Goal: Book appointment/travel/reservation

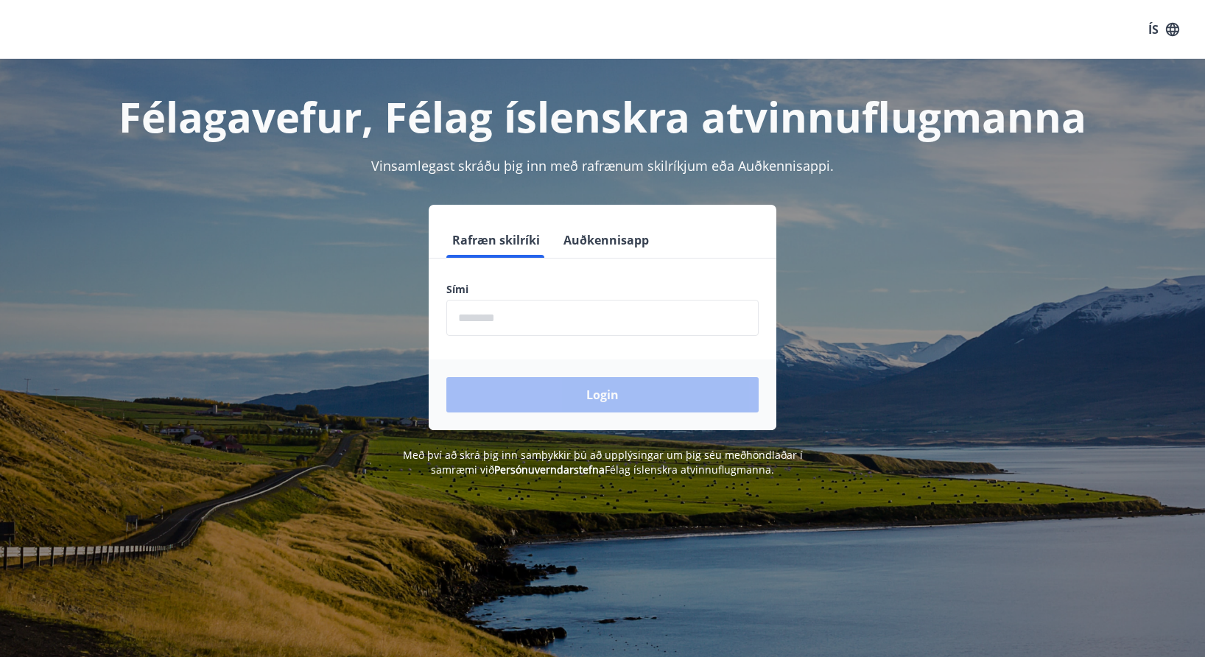
click at [664, 324] on input "phone" at bounding box center [602, 318] width 312 height 36
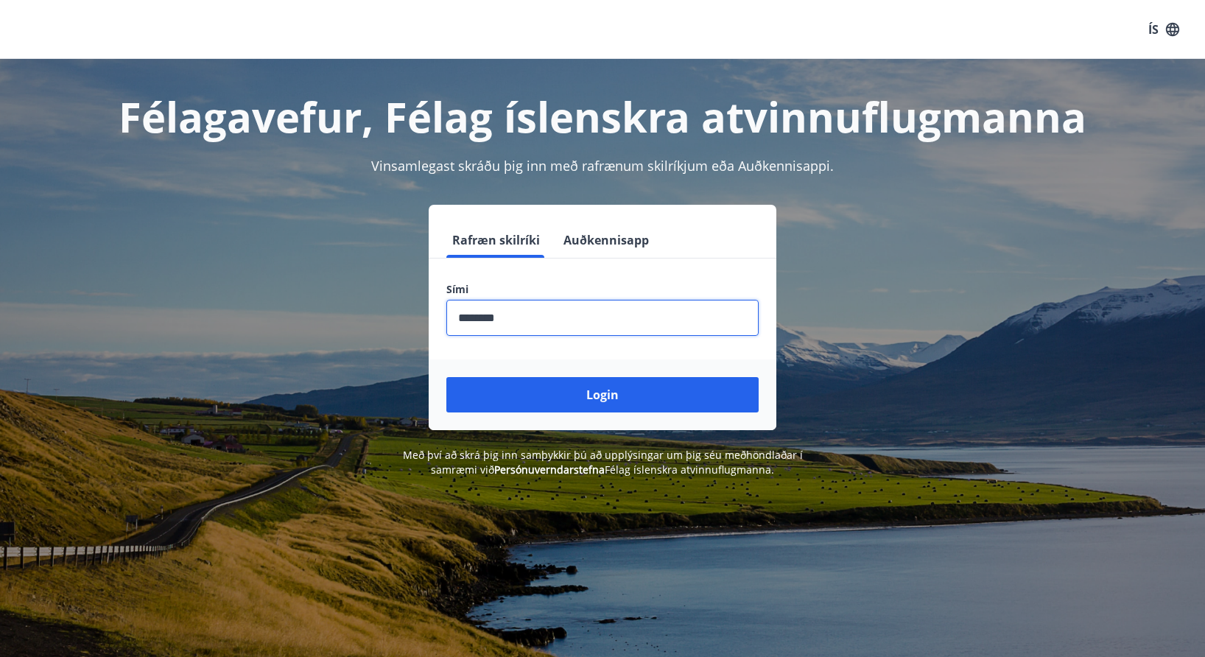
type input "********"
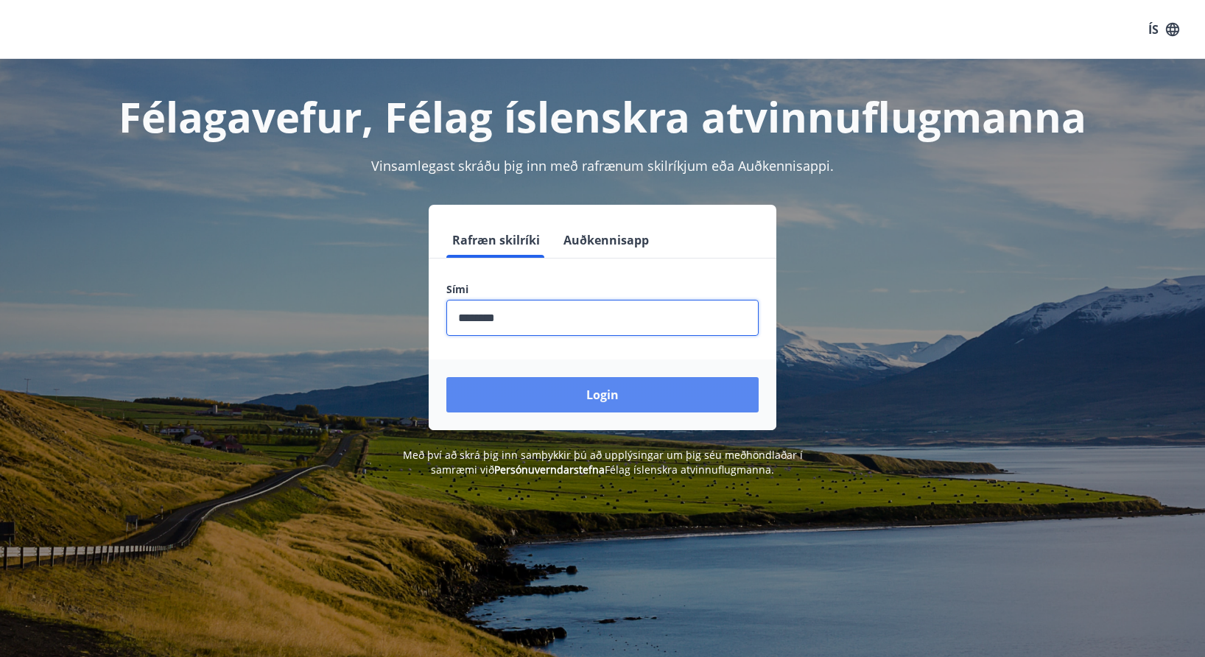
click at [655, 390] on button "Login" at bounding box center [602, 394] width 312 height 35
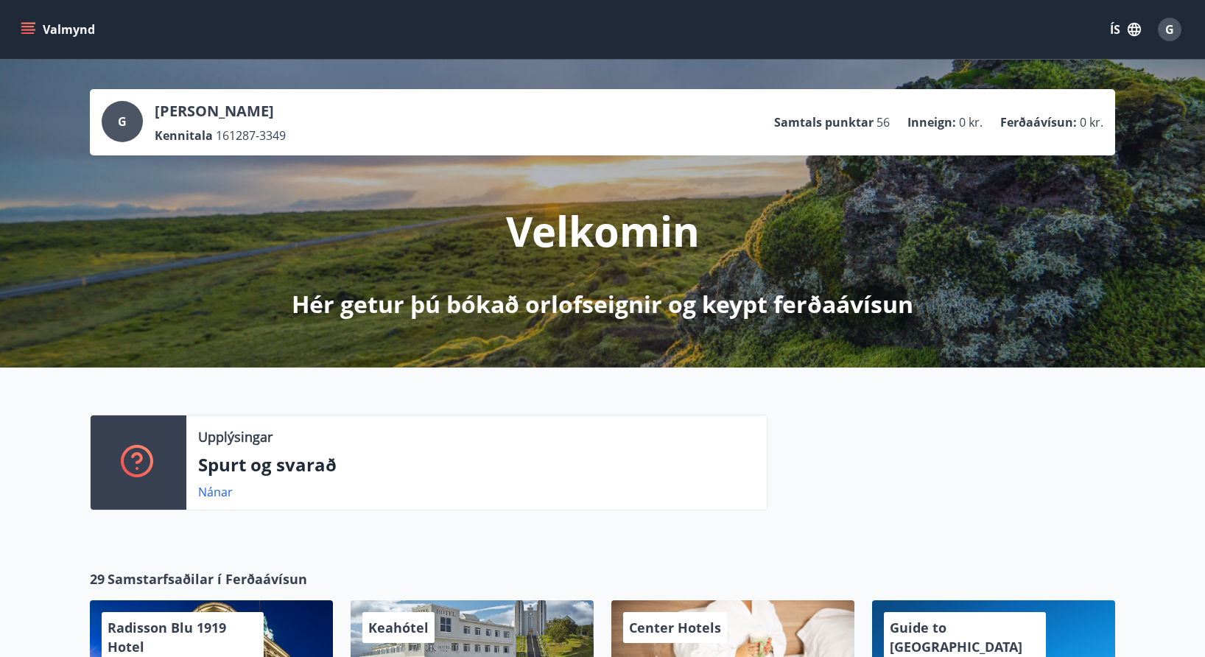
click at [29, 27] on icon "menu" at bounding box center [27, 26] width 13 height 1
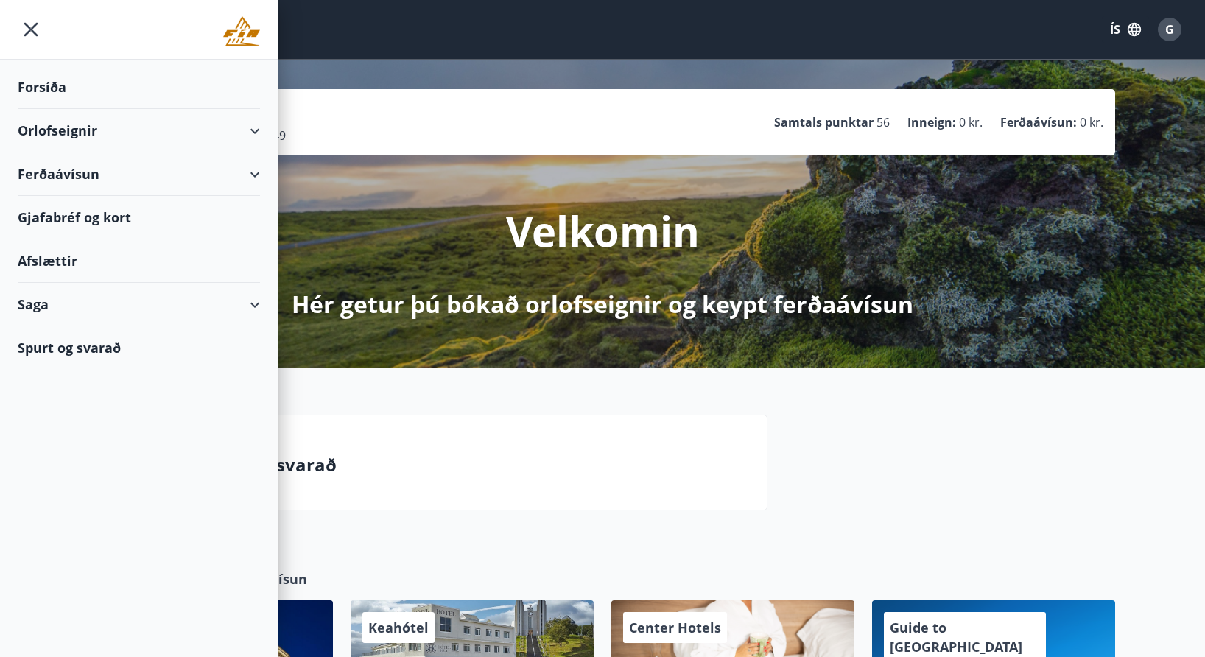
click at [115, 136] on div "Orlofseignir" at bounding box center [139, 130] width 242 height 43
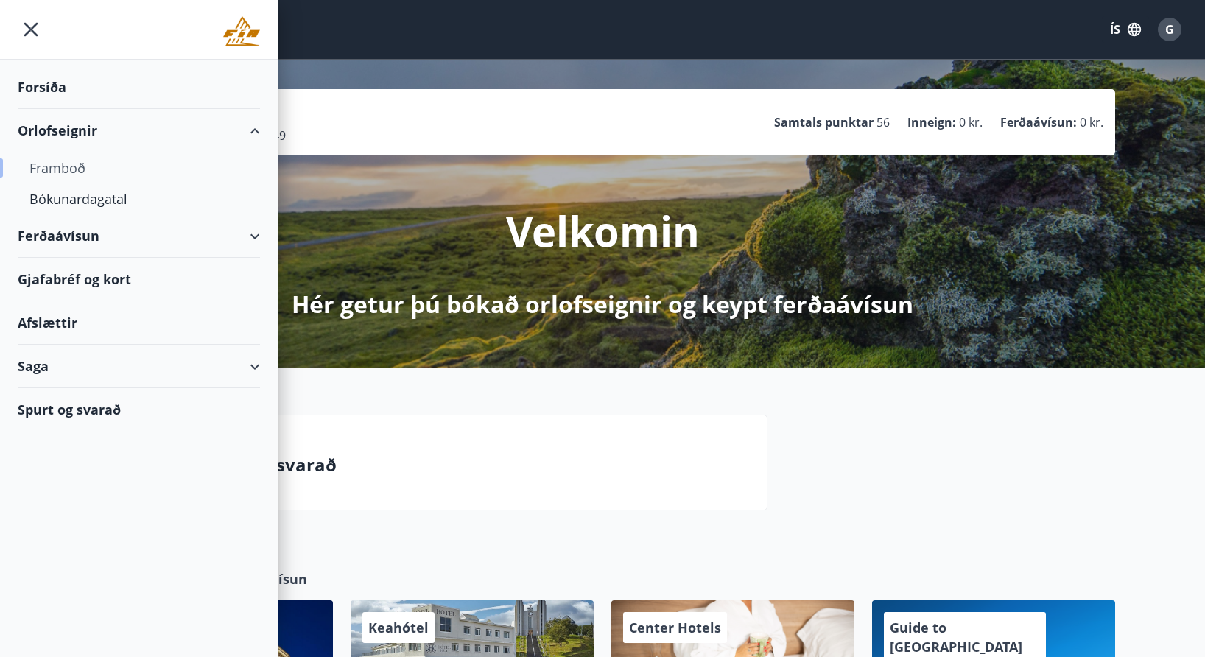
click at [88, 166] on div "Framboð" at bounding box center [138, 167] width 219 height 31
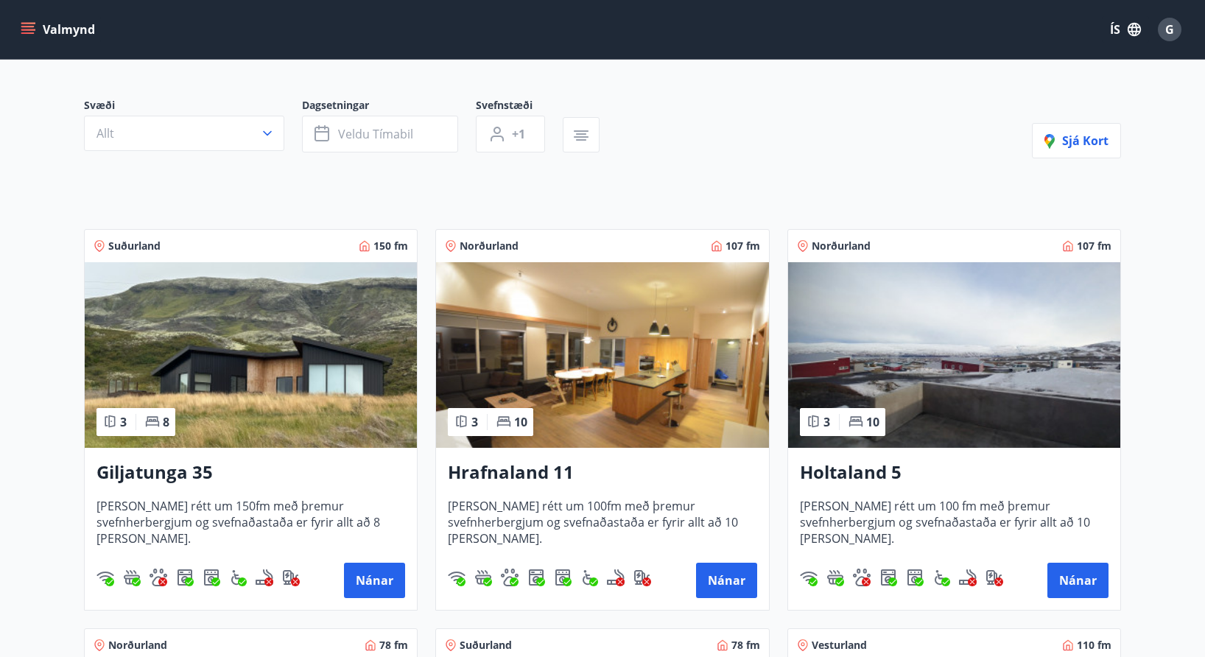
click at [306, 294] on img at bounding box center [251, 355] width 332 height 186
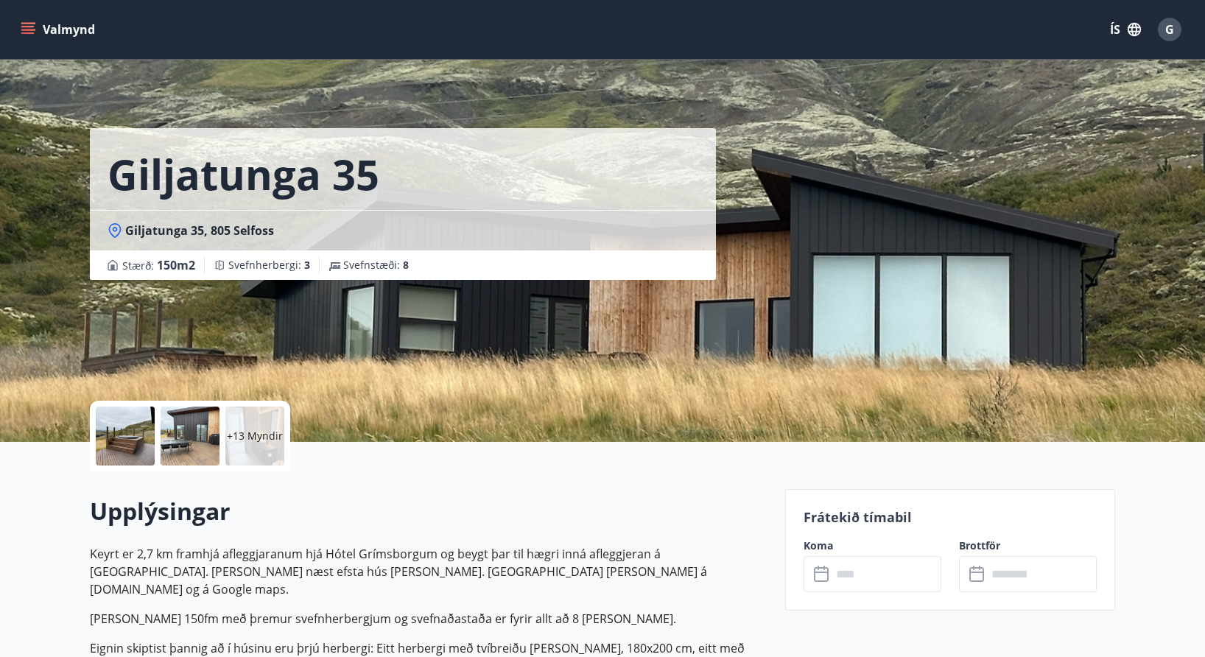
click at [248, 442] on p "+13 Myndir" at bounding box center [255, 436] width 56 height 15
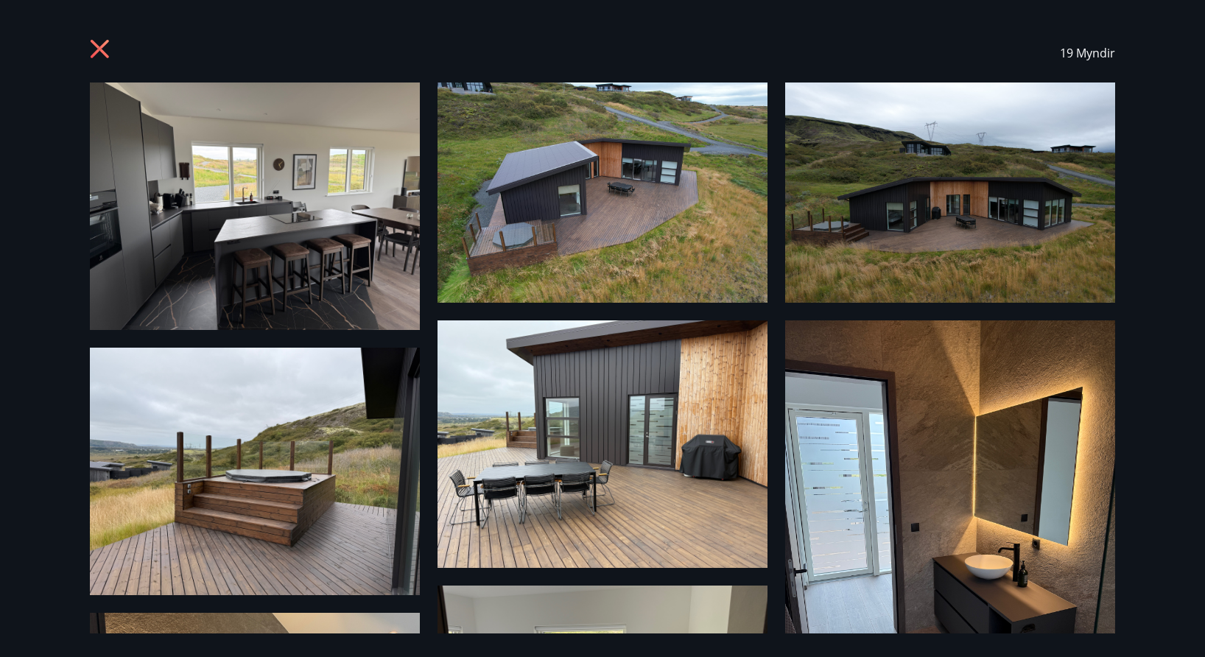
click at [258, 198] on img at bounding box center [255, 205] width 330 height 247
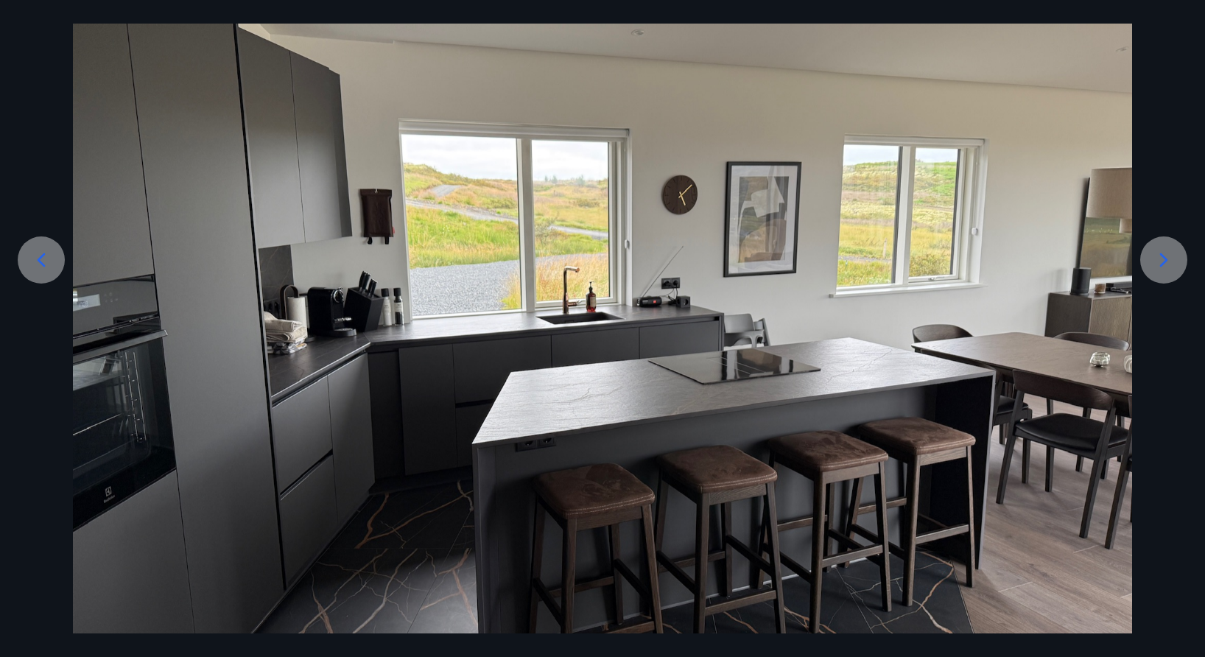
scroll to position [151, 0]
click at [1167, 281] on div at bounding box center [1163, 259] width 47 height 47
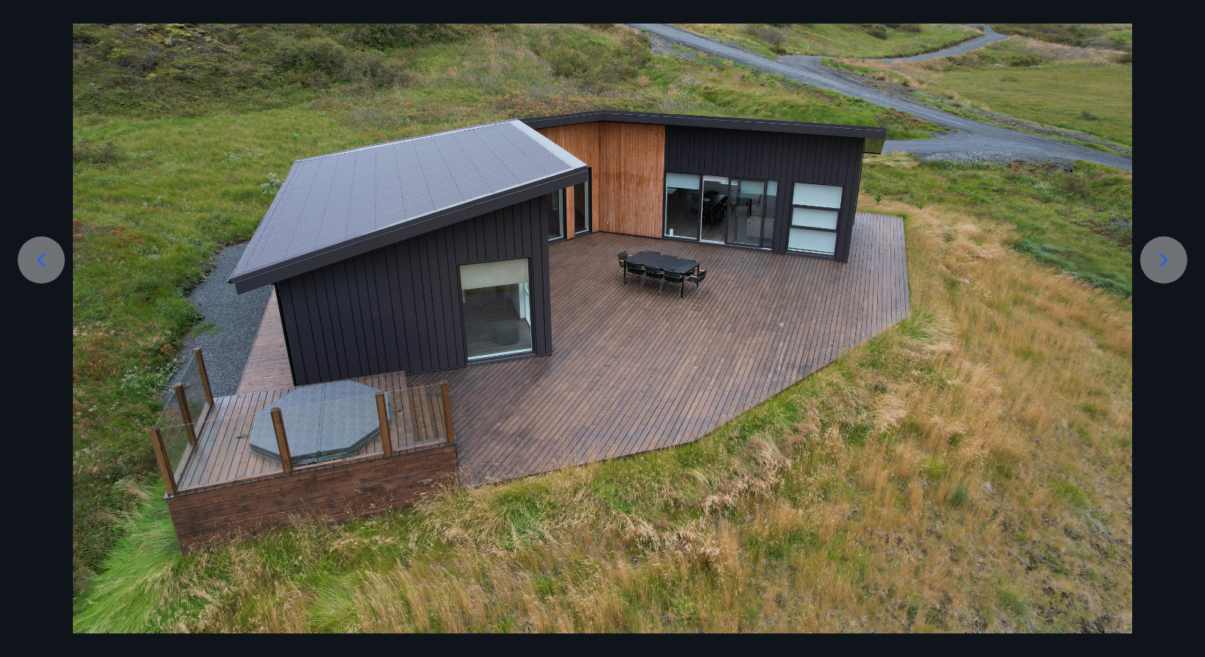
click at [1167, 281] on div at bounding box center [1163, 259] width 47 height 47
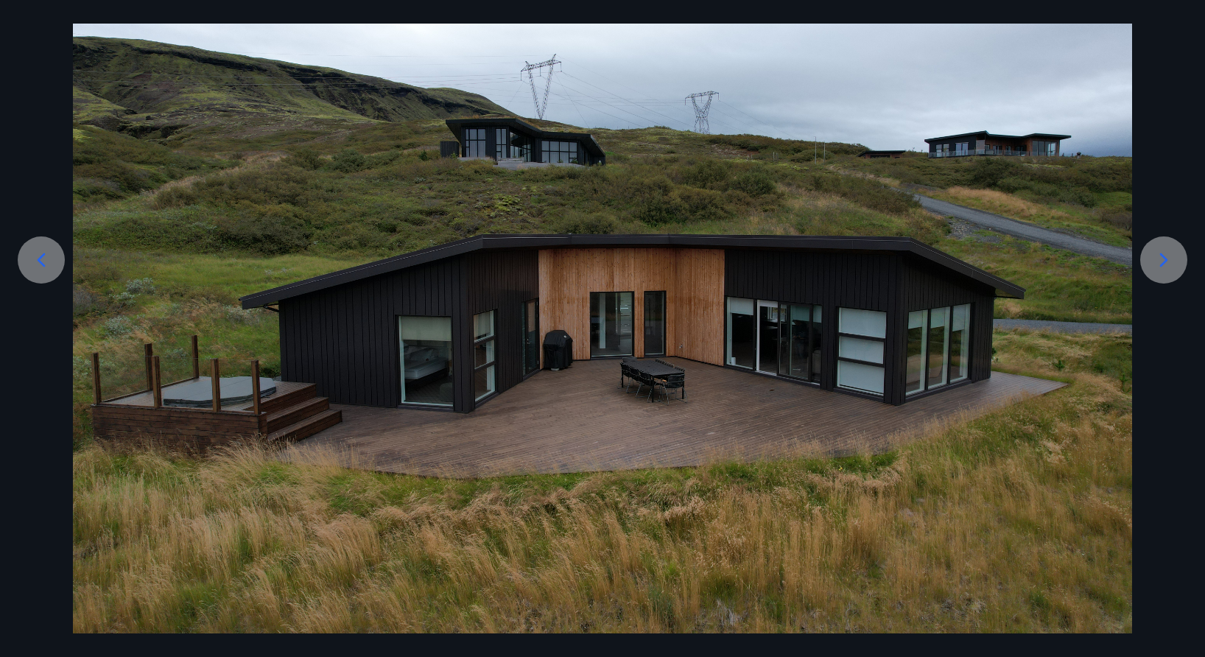
click at [1167, 281] on div at bounding box center [1163, 259] width 47 height 47
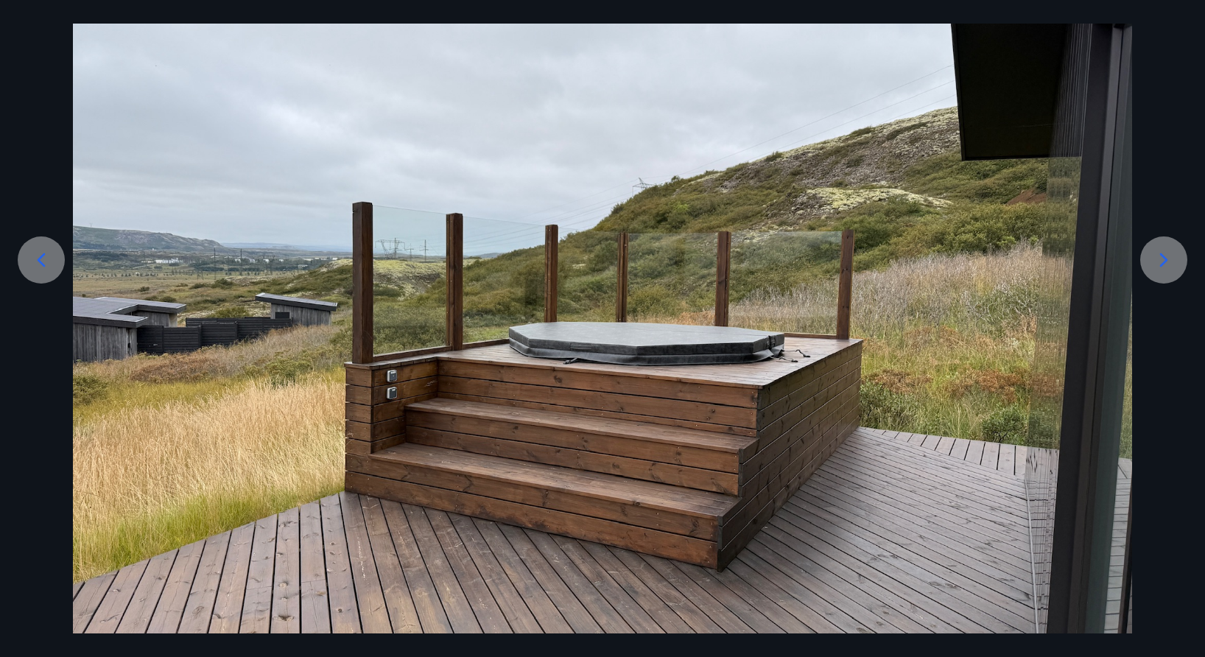
click at [1167, 281] on div at bounding box center [1163, 259] width 47 height 47
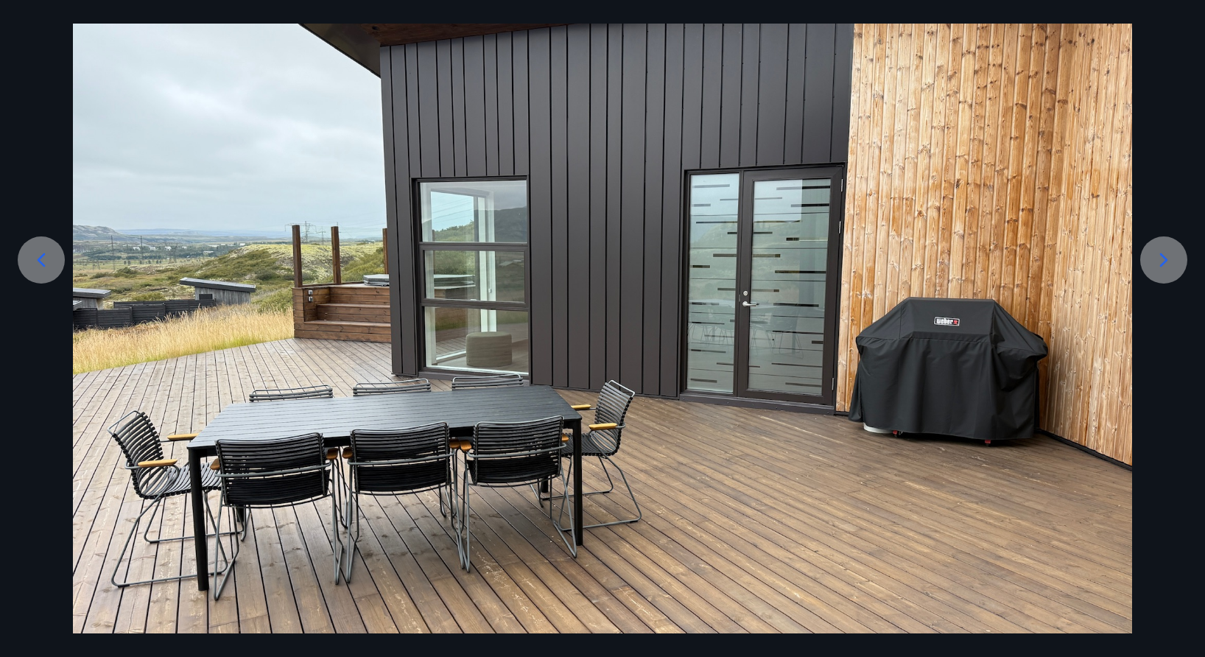
click at [1167, 281] on div at bounding box center [1163, 259] width 47 height 47
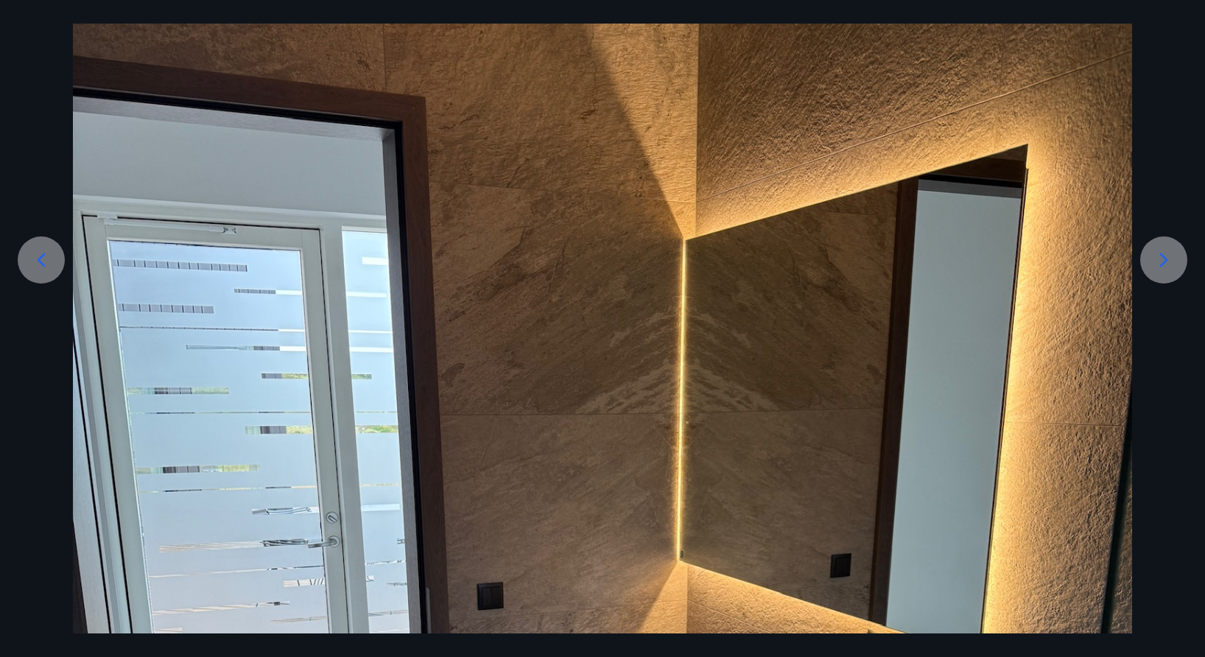
click at [1167, 281] on div at bounding box center [1163, 259] width 47 height 47
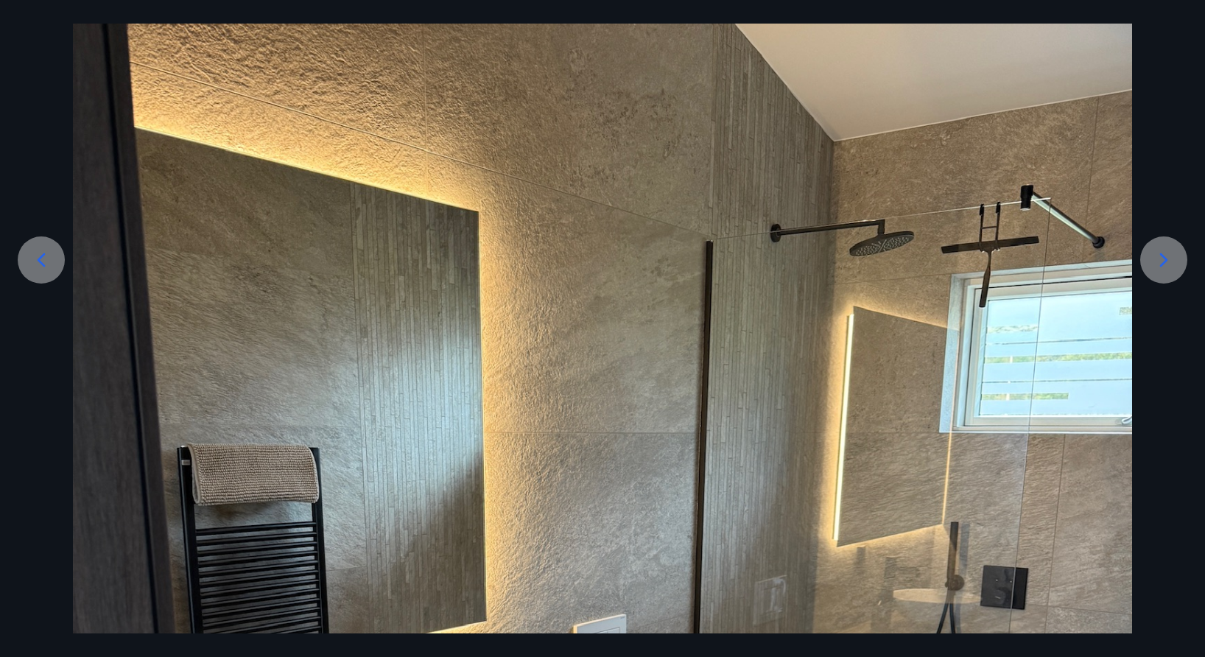
click at [1167, 281] on div at bounding box center [1163, 259] width 47 height 47
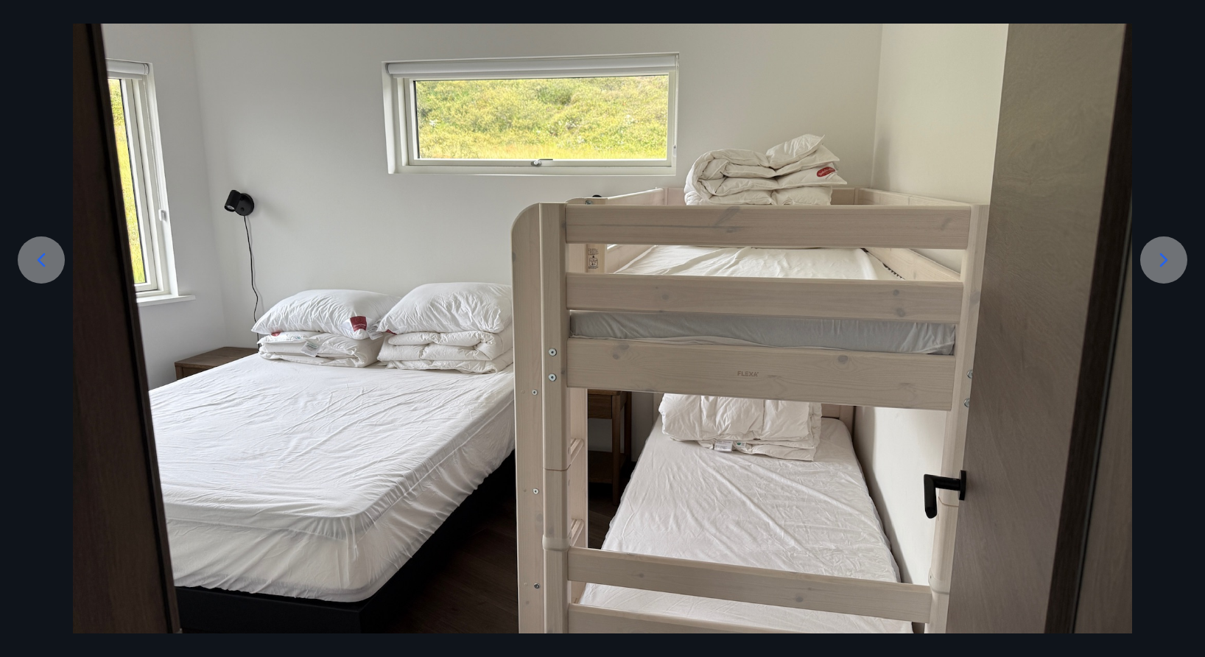
click at [1167, 281] on div at bounding box center [1163, 259] width 47 height 47
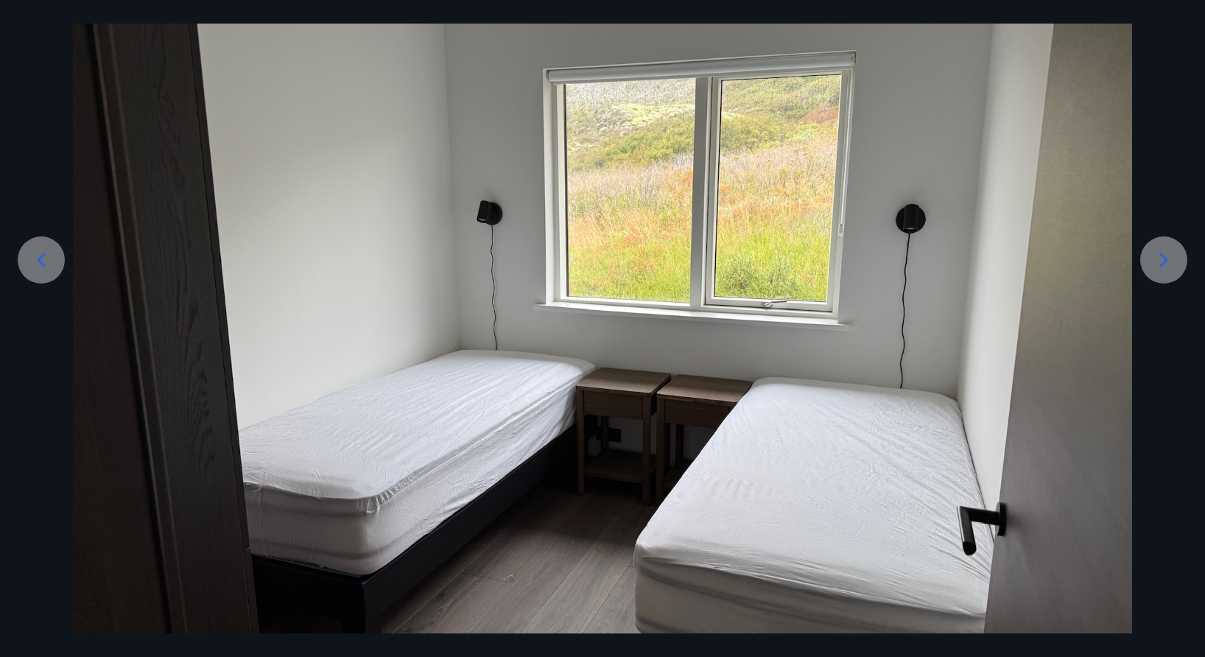
click at [1167, 281] on div at bounding box center [1163, 259] width 47 height 47
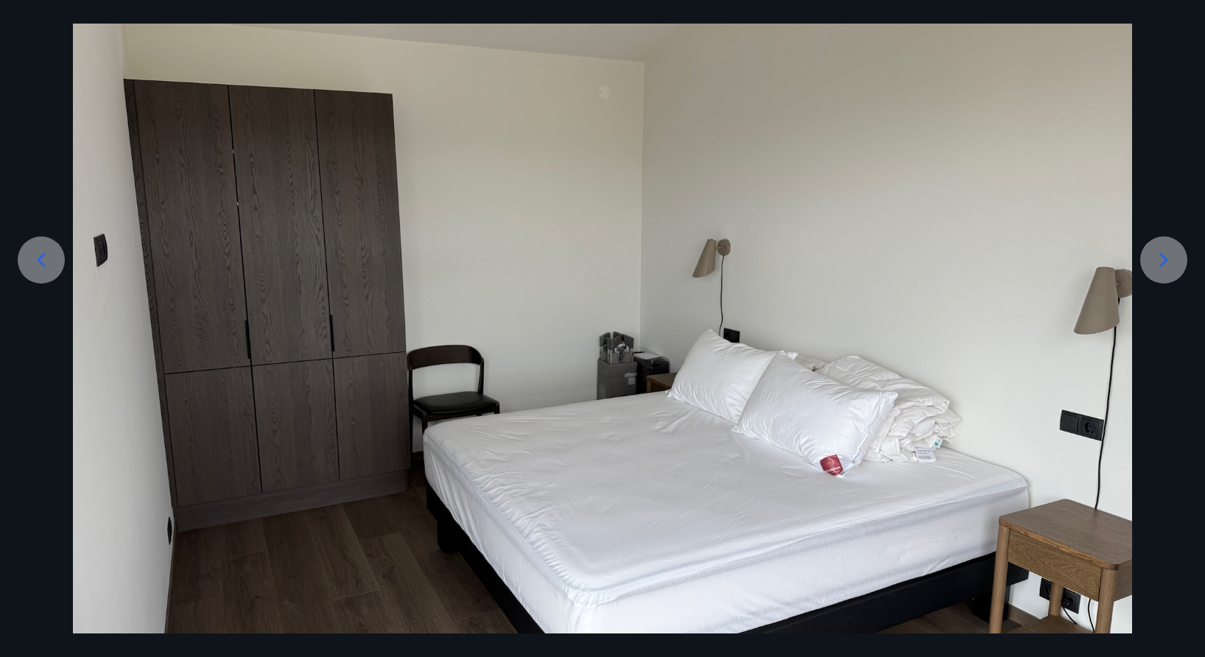
click at [1167, 281] on div at bounding box center [1163, 259] width 47 height 47
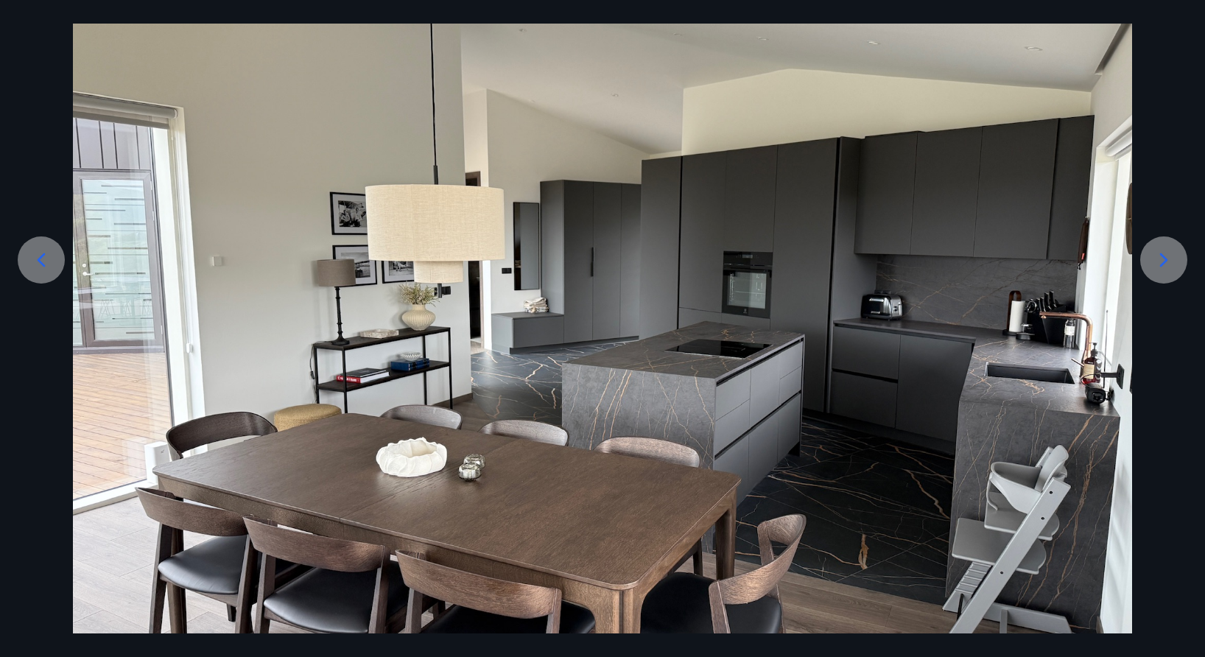
click at [1167, 281] on div at bounding box center [1163, 259] width 47 height 47
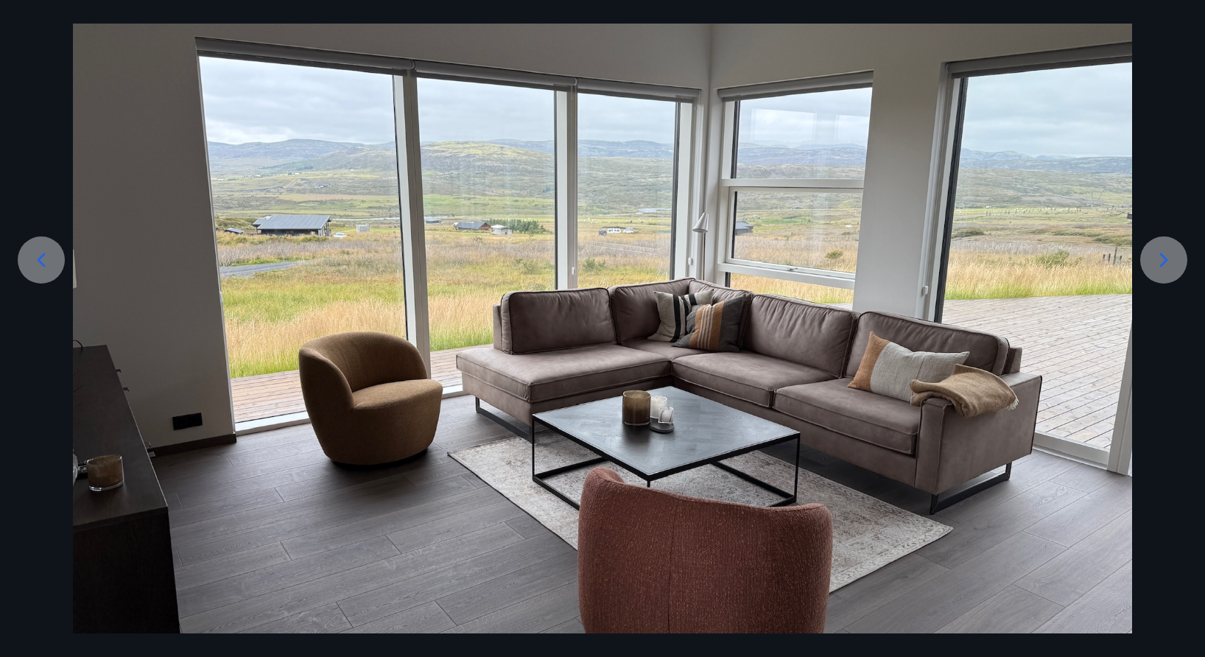
click at [1167, 281] on div at bounding box center [1163, 259] width 47 height 47
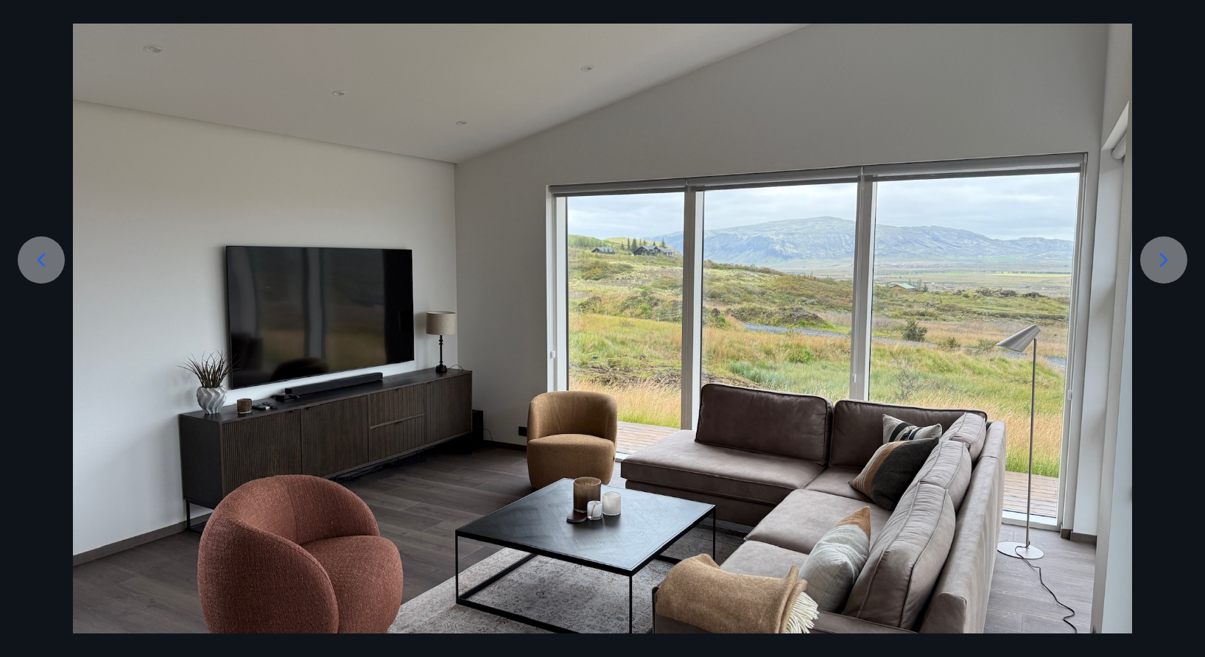
click at [1167, 281] on div at bounding box center [1163, 259] width 47 height 47
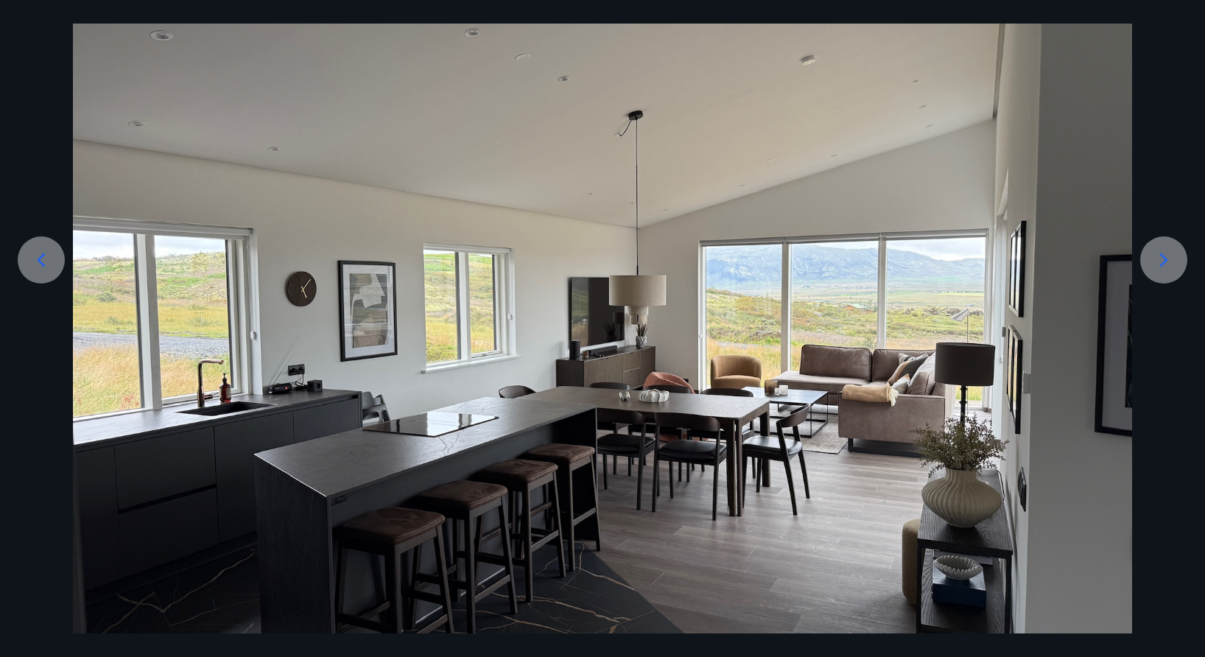
click at [1167, 281] on div at bounding box center [1163, 259] width 47 height 47
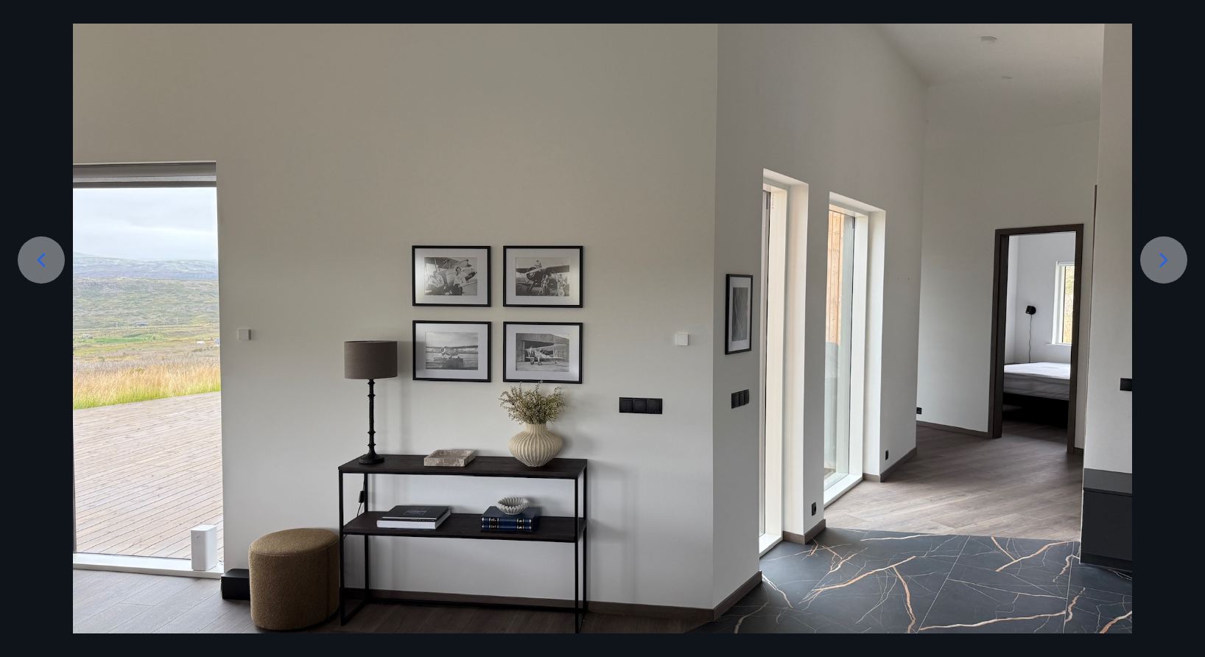
click at [1167, 281] on div at bounding box center [1163, 259] width 47 height 47
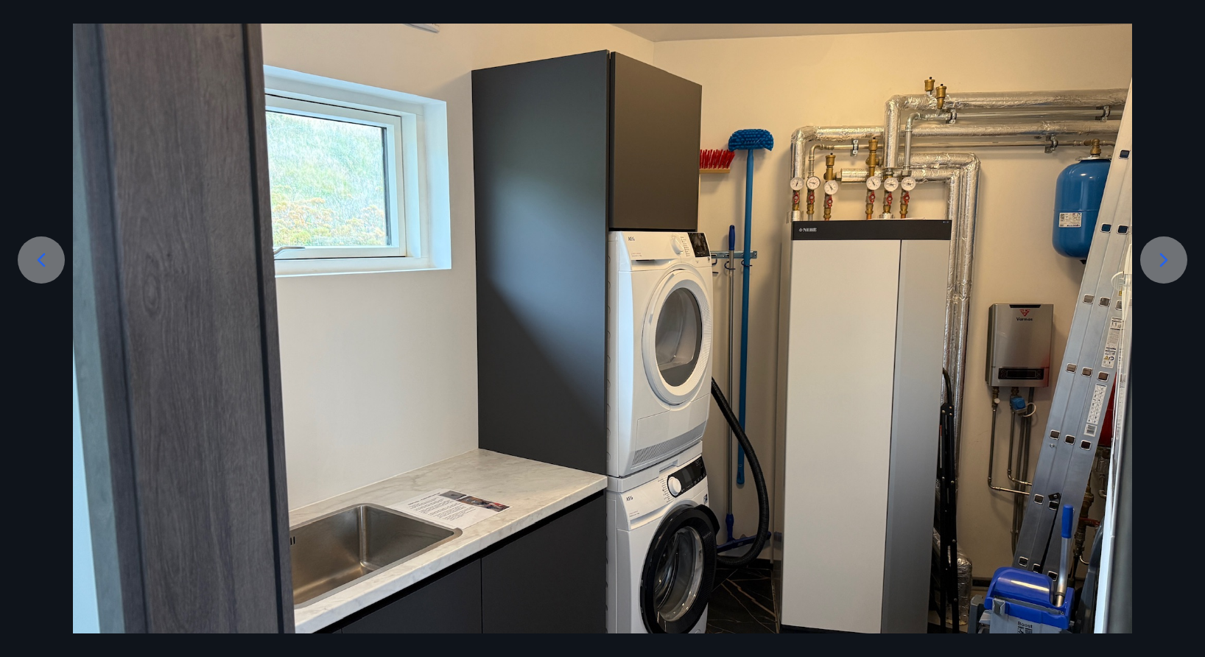
click at [1167, 281] on div at bounding box center [1163, 259] width 47 height 47
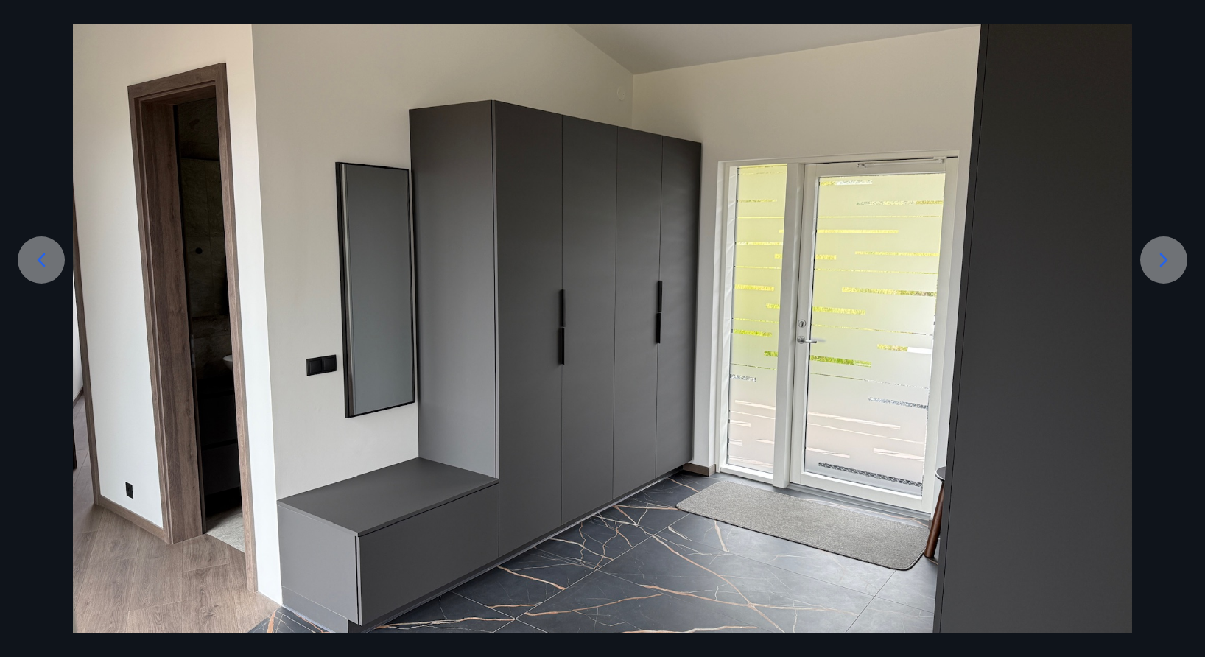
click at [1167, 281] on div at bounding box center [1163, 259] width 47 height 47
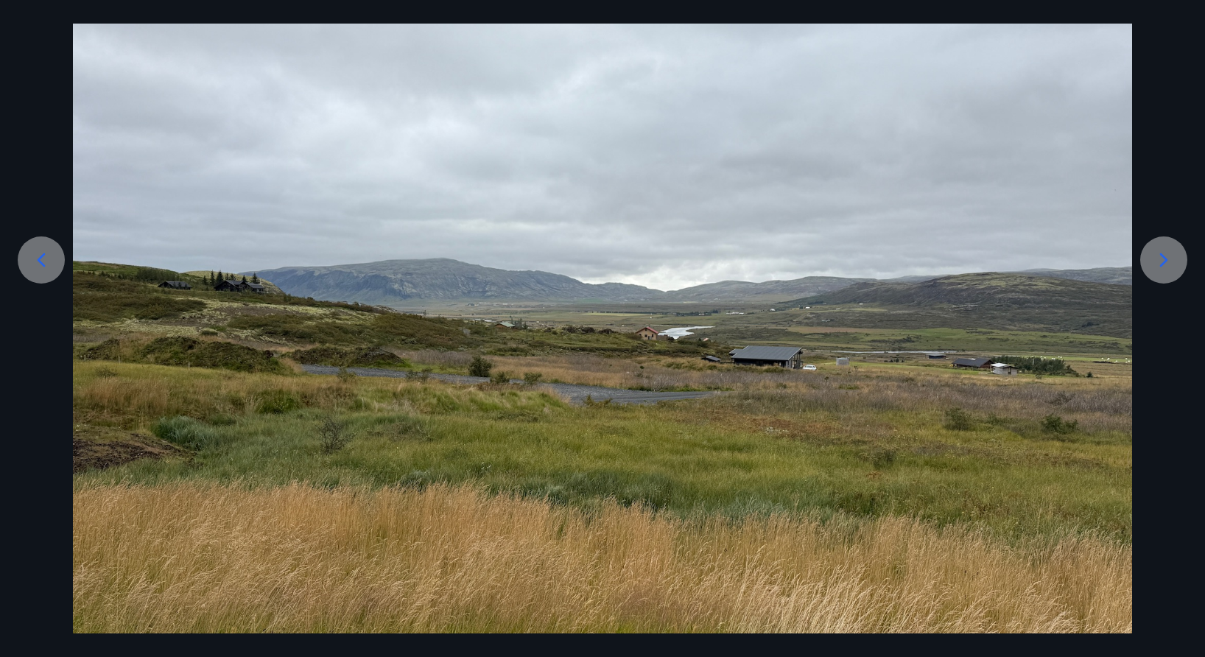
click at [1167, 281] on div at bounding box center [1163, 259] width 47 height 47
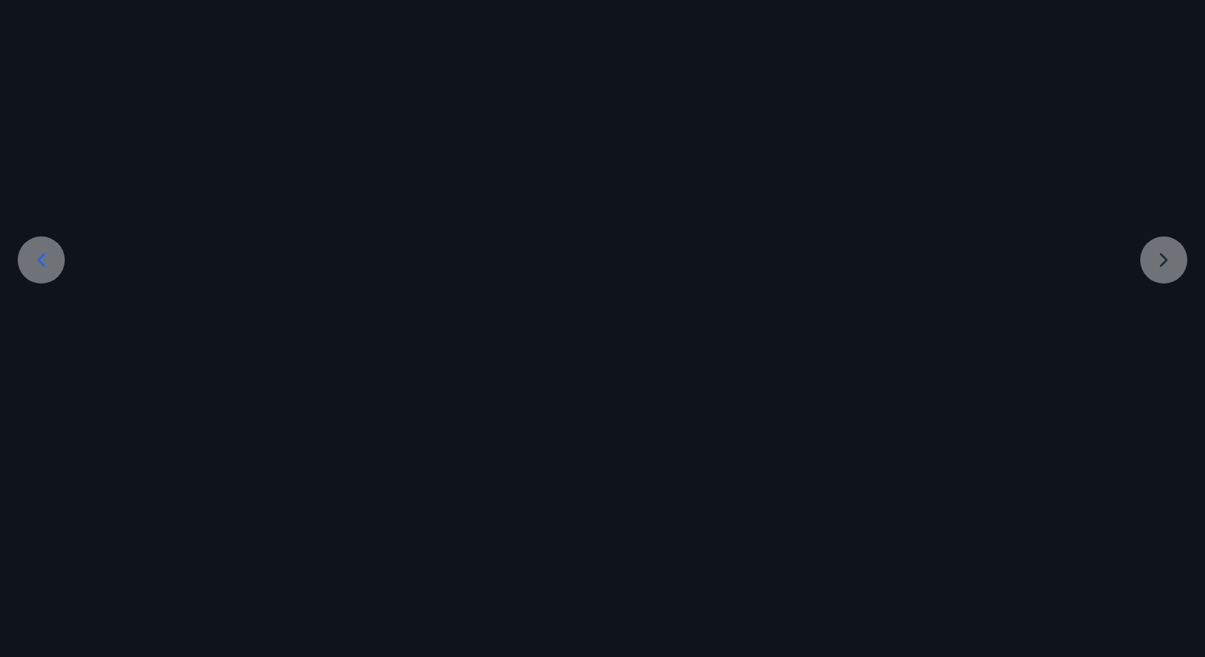
scroll to position [4, 0]
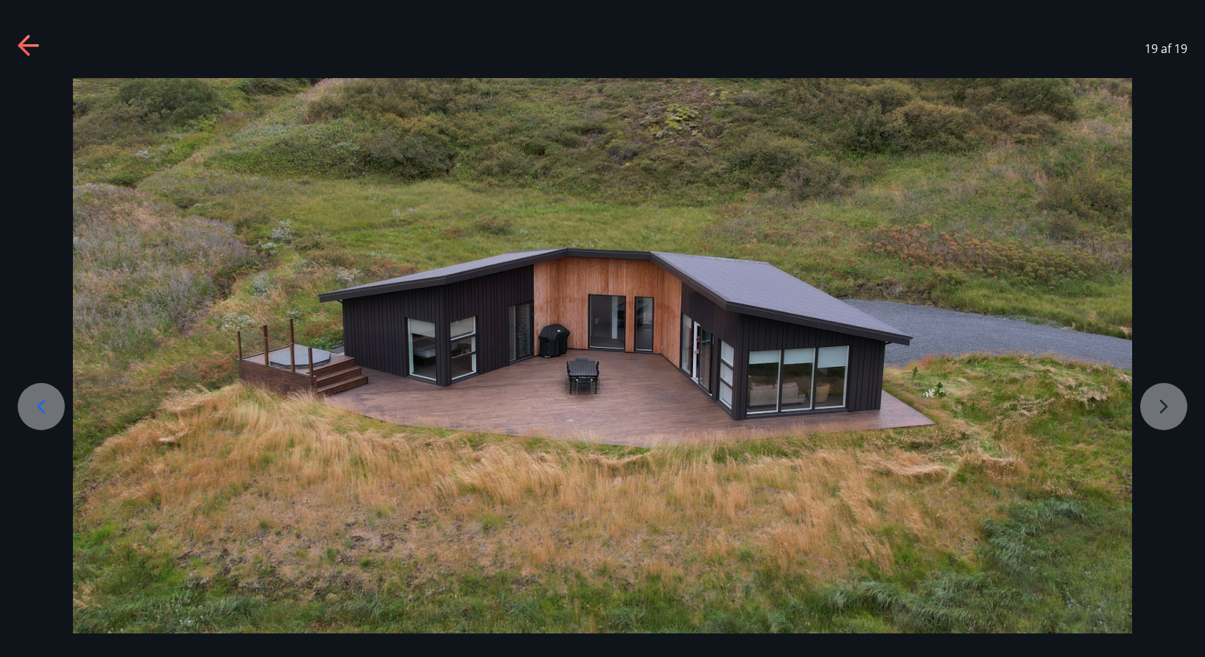
click at [1167, 281] on div at bounding box center [602, 355] width 1205 height 555
click at [21, 68] on div "19 af 19" at bounding box center [602, 48] width 1205 height 59
click at [33, 46] on icon at bounding box center [30, 47] width 24 height 24
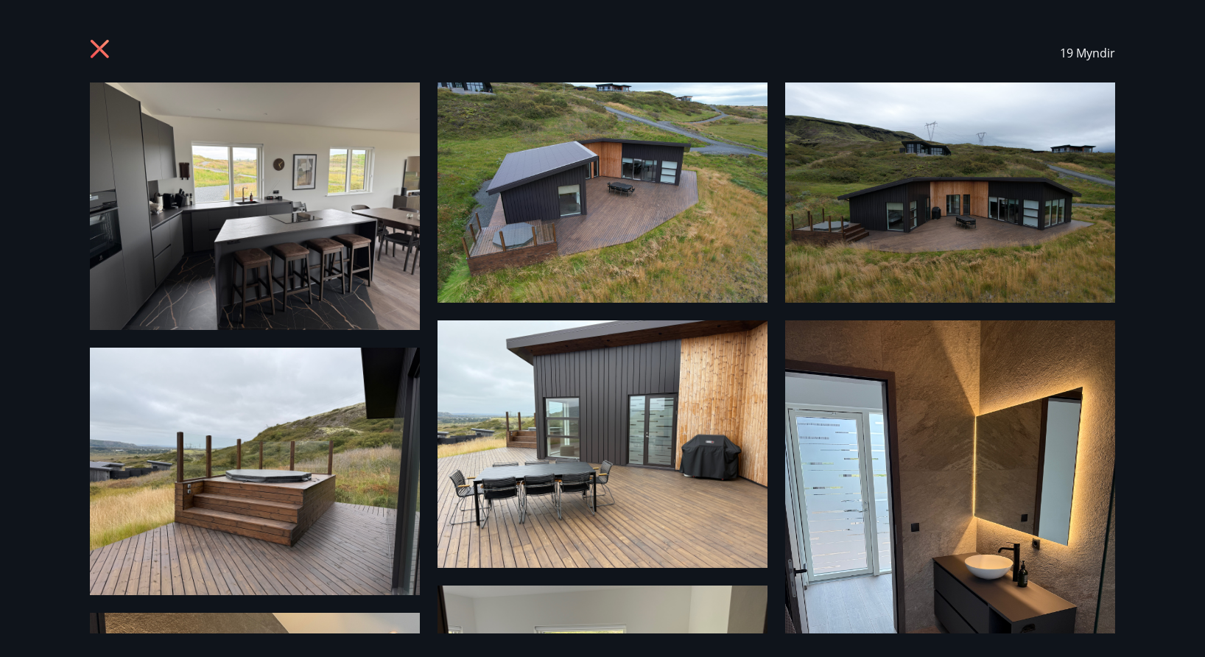
click at [110, 54] on icon at bounding box center [102, 51] width 24 height 24
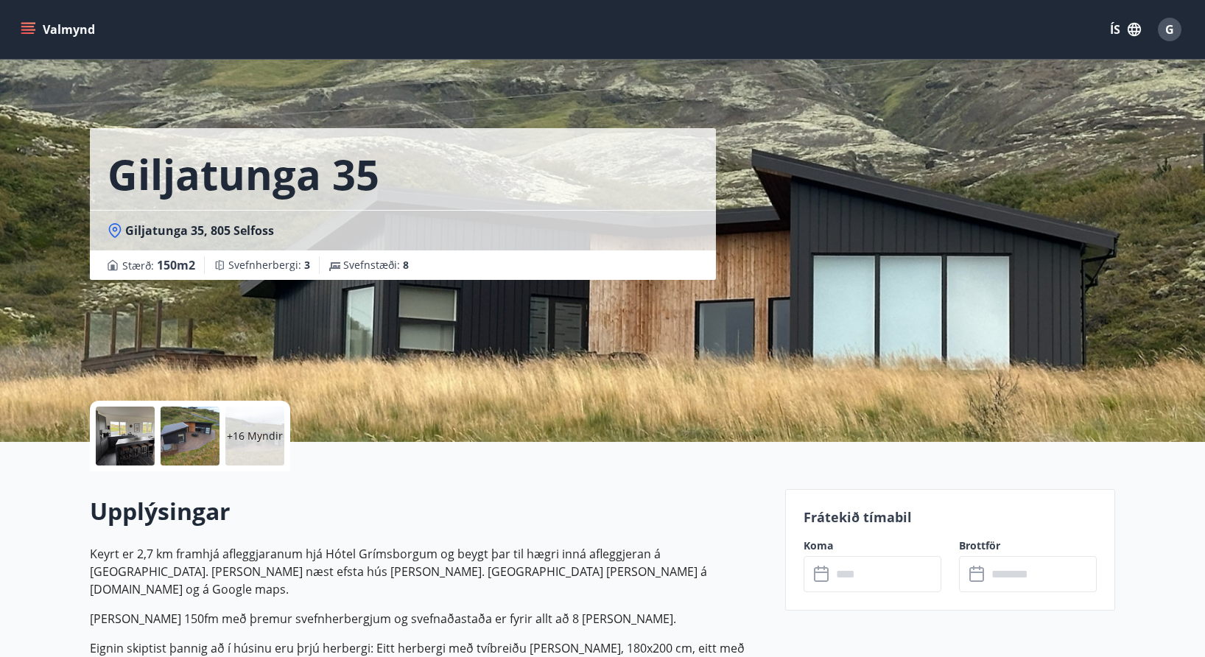
scroll to position [21, 0]
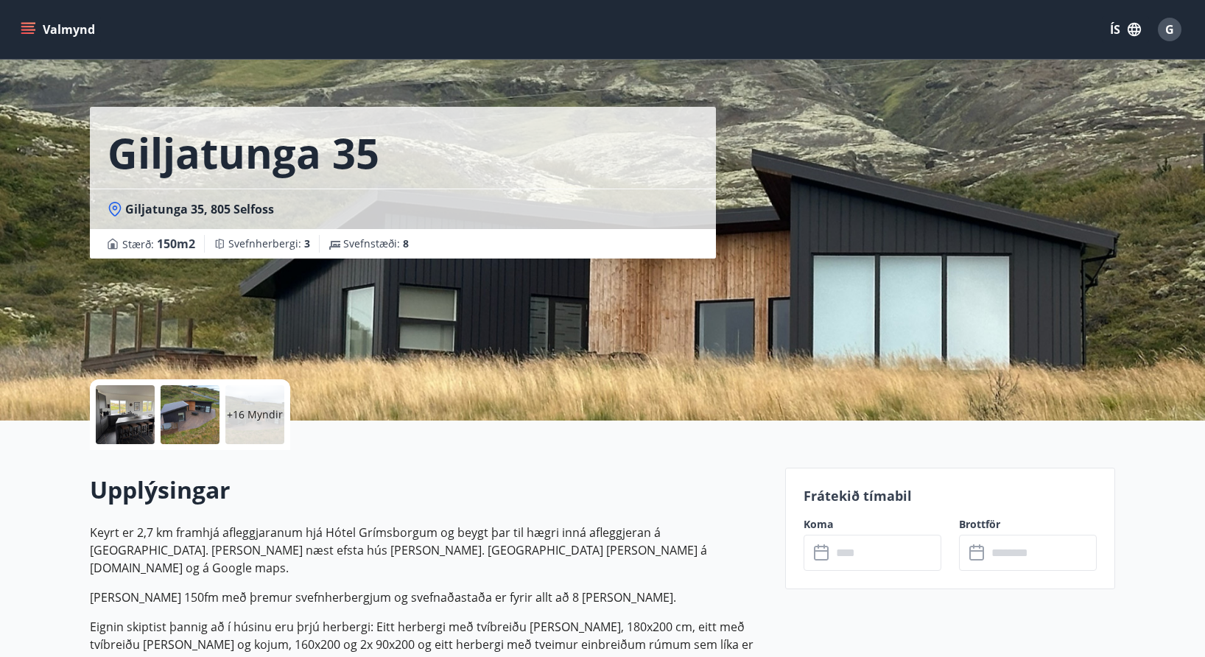
click at [27, 20] on button "Valmynd" at bounding box center [59, 29] width 83 height 27
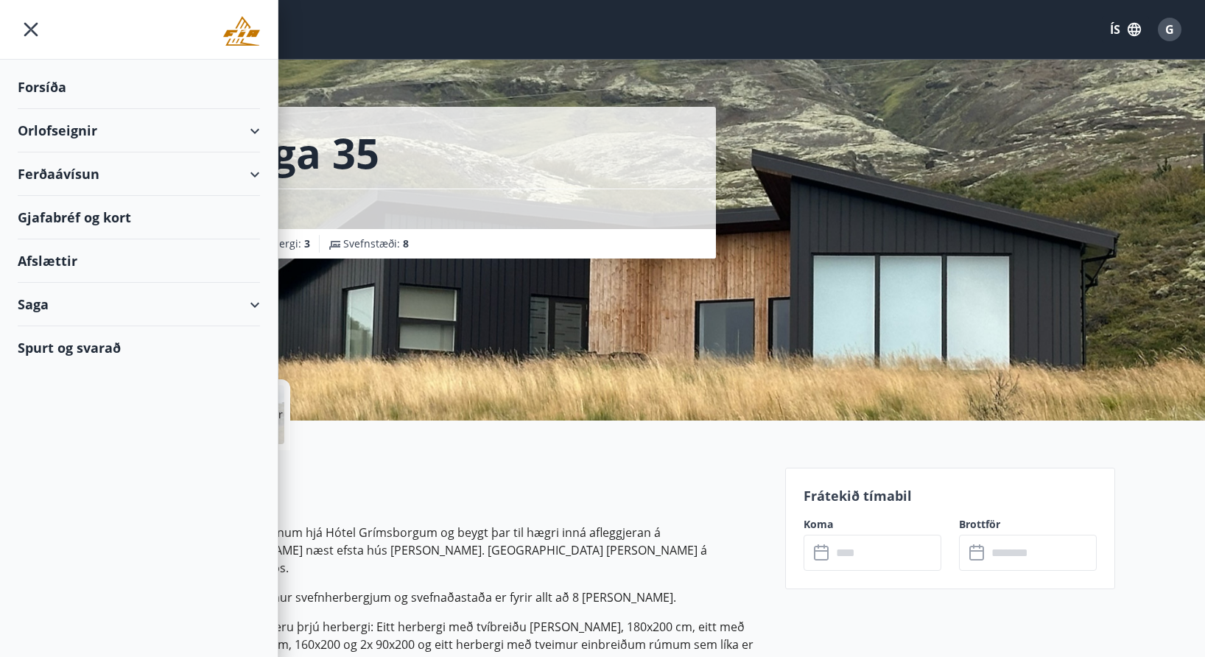
click at [127, 128] on div "Orlofseignir" at bounding box center [139, 130] width 242 height 43
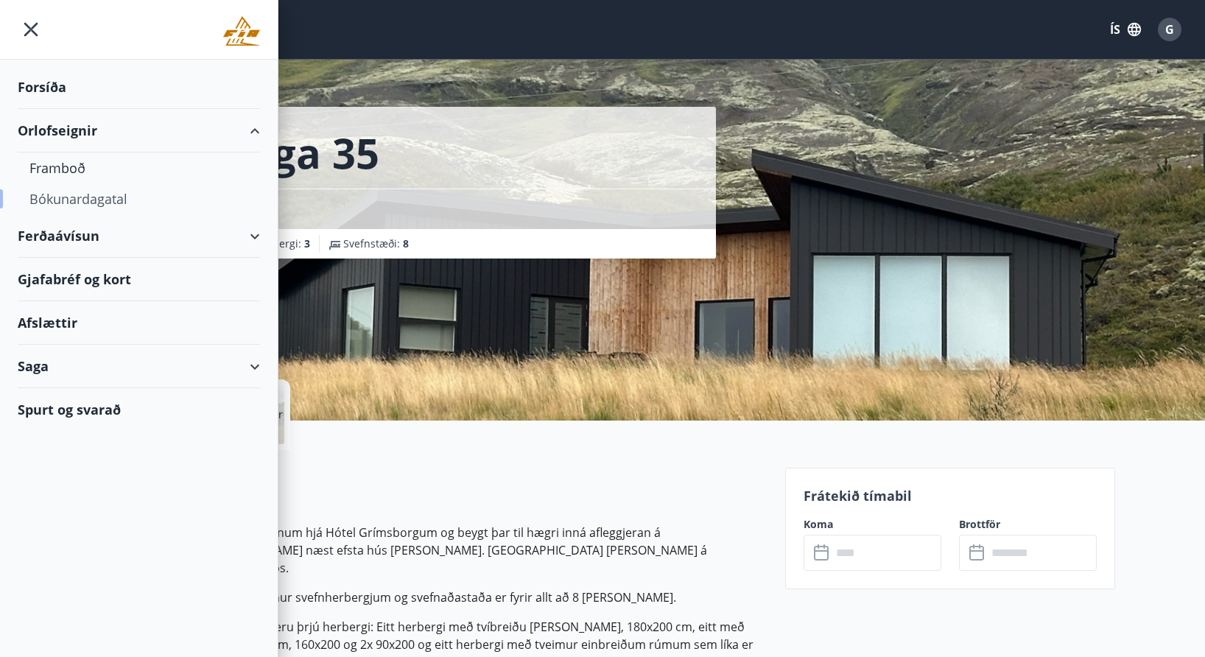
click at [87, 200] on div "Bókunardagatal" at bounding box center [138, 198] width 219 height 31
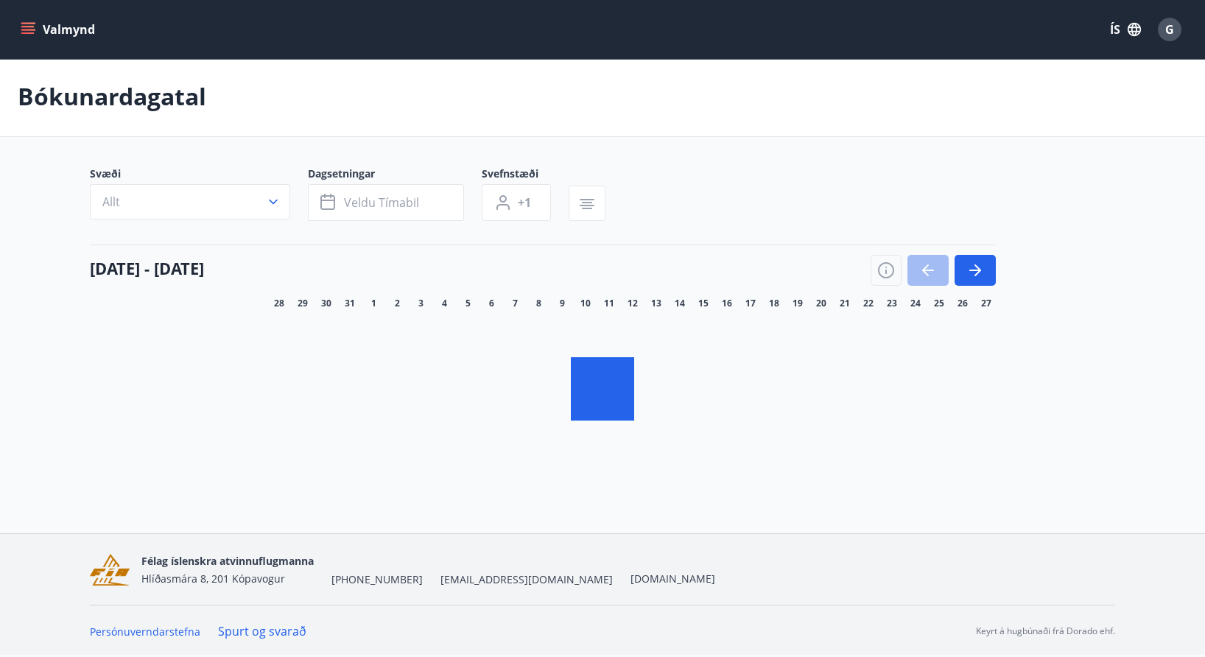
scroll to position [2, 0]
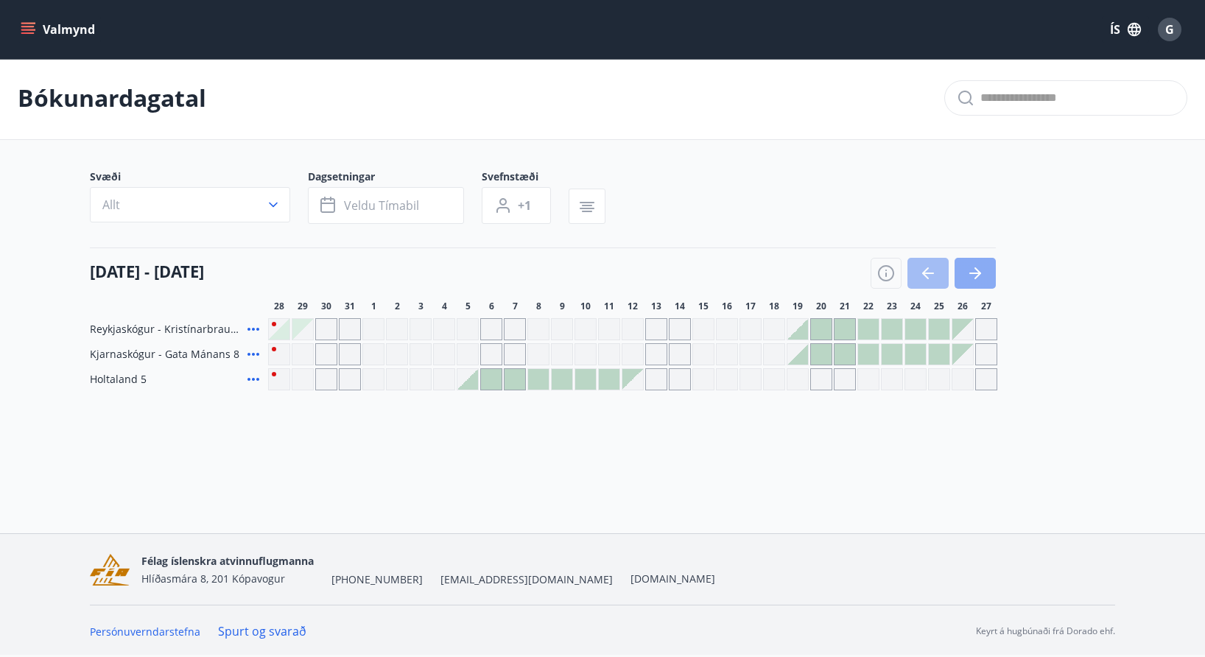
click at [963, 279] on button "button" at bounding box center [974, 273] width 41 height 31
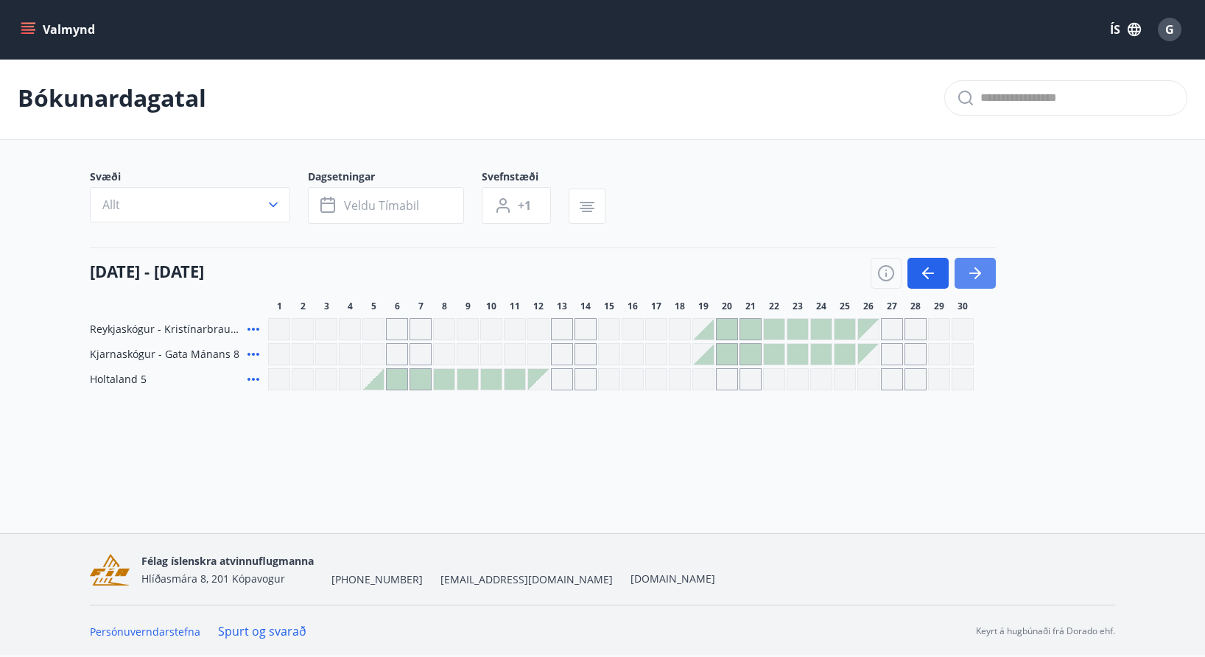
click at [963, 279] on button "button" at bounding box center [974, 273] width 41 height 31
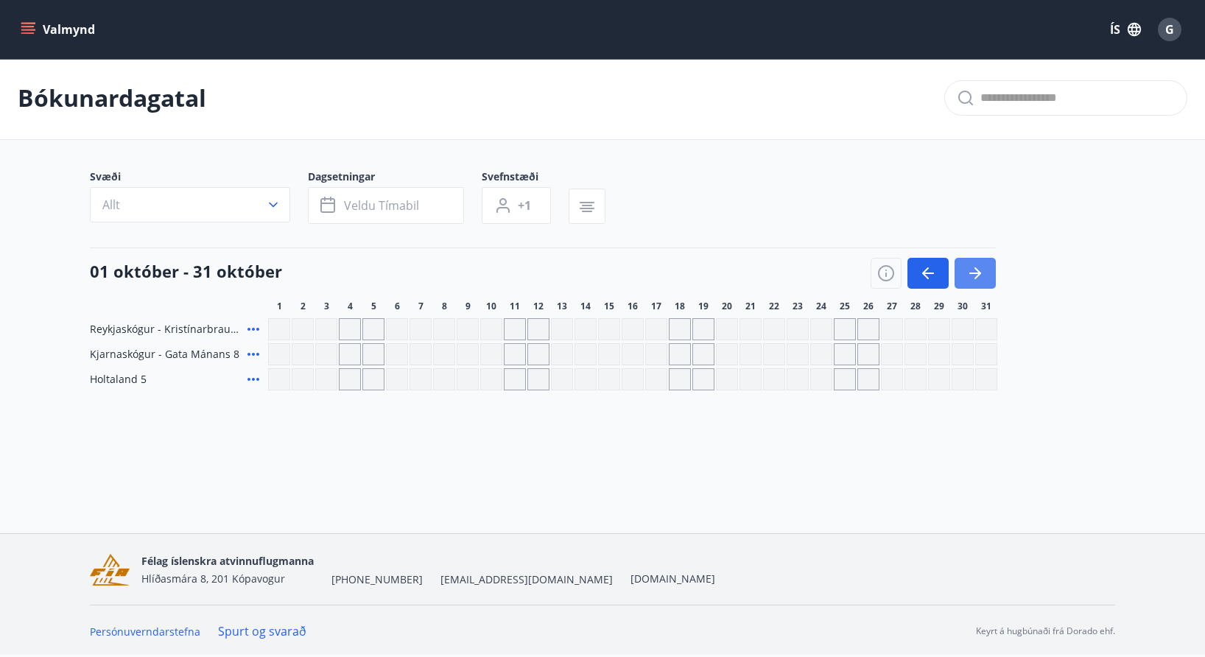
click at [963, 279] on button "button" at bounding box center [974, 273] width 41 height 31
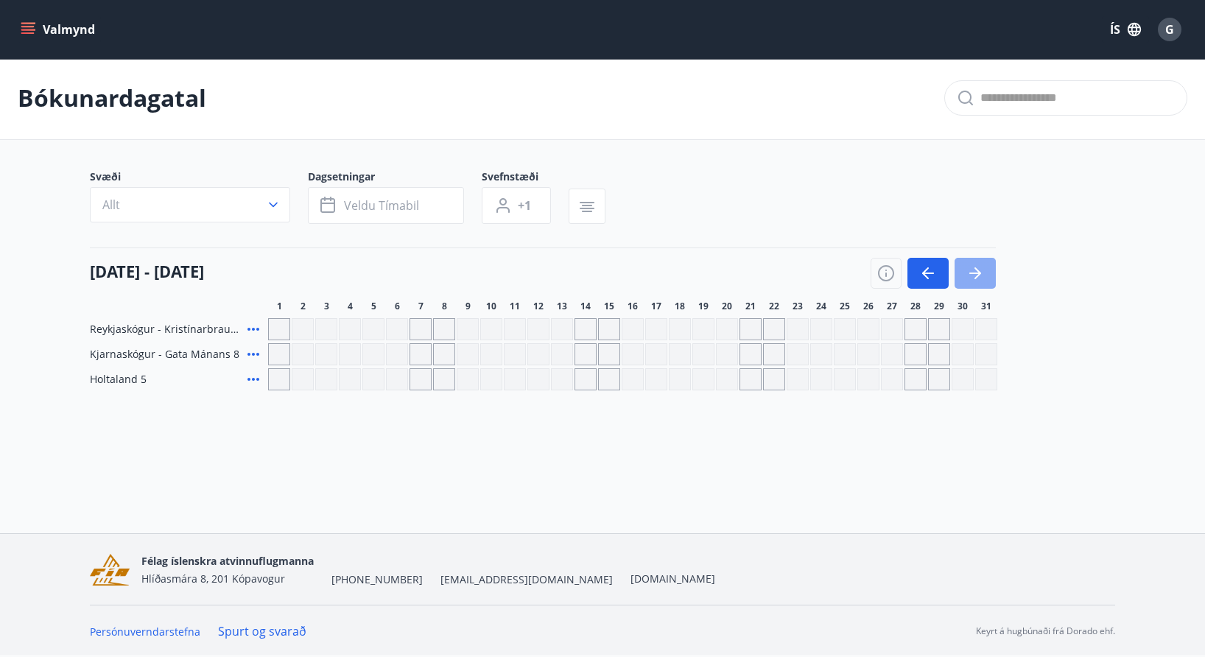
click at [963, 279] on button "button" at bounding box center [974, 273] width 41 height 31
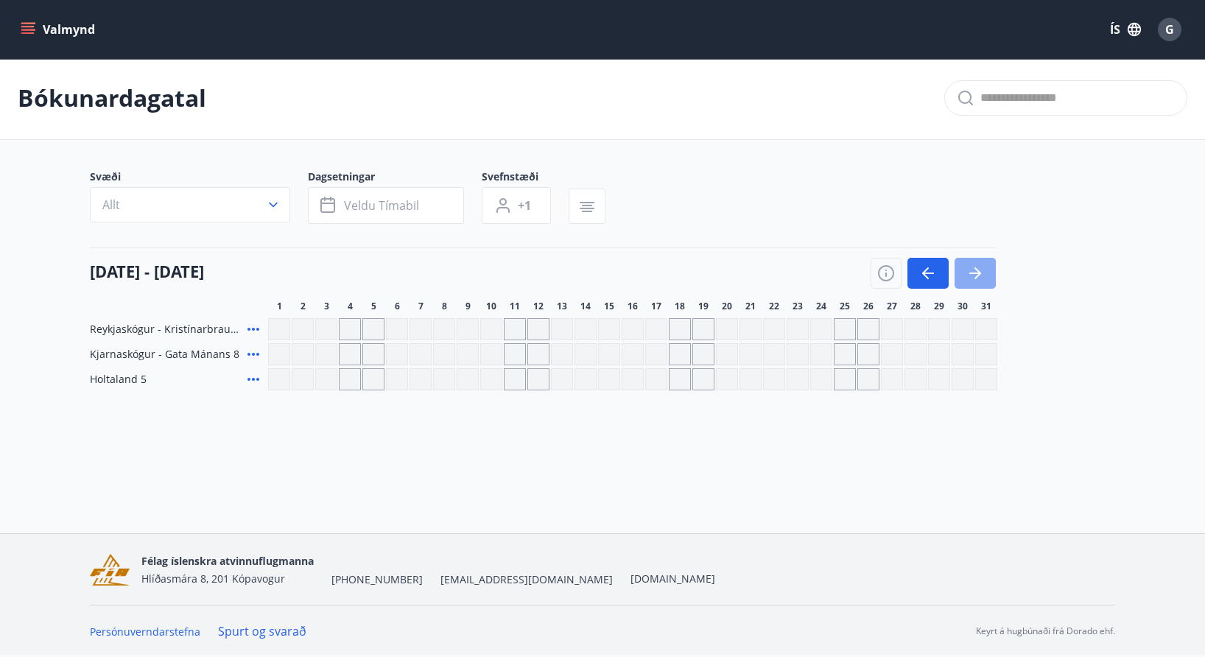
click at [963, 279] on button "button" at bounding box center [974, 273] width 41 height 31
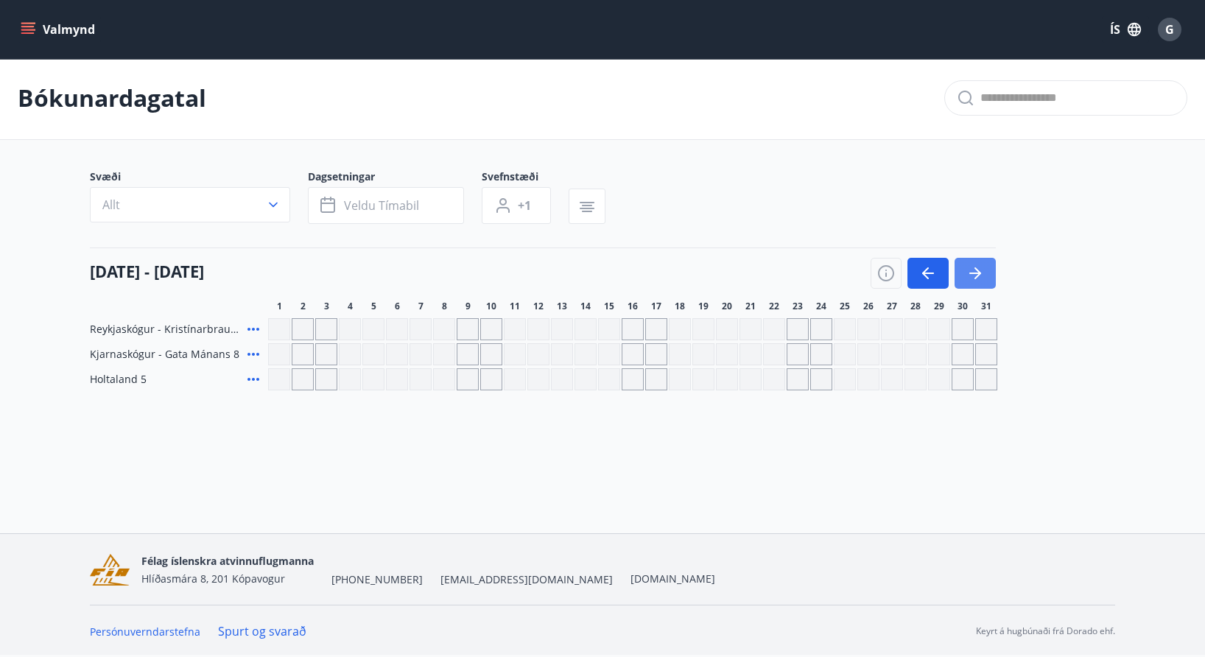
click at [963, 279] on button "button" at bounding box center [974, 273] width 41 height 31
click at [931, 283] on button "button" at bounding box center [927, 273] width 41 height 31
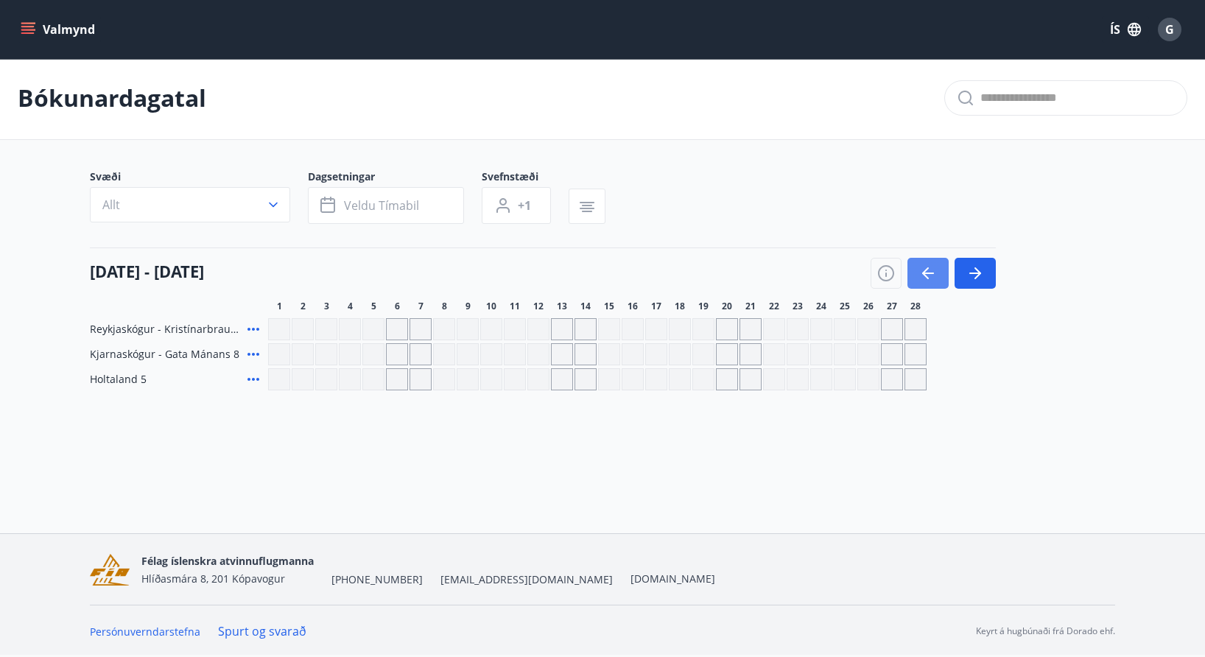
click at [931, 283] on button "button" at bounding box center [927, 273] width 41 height 31
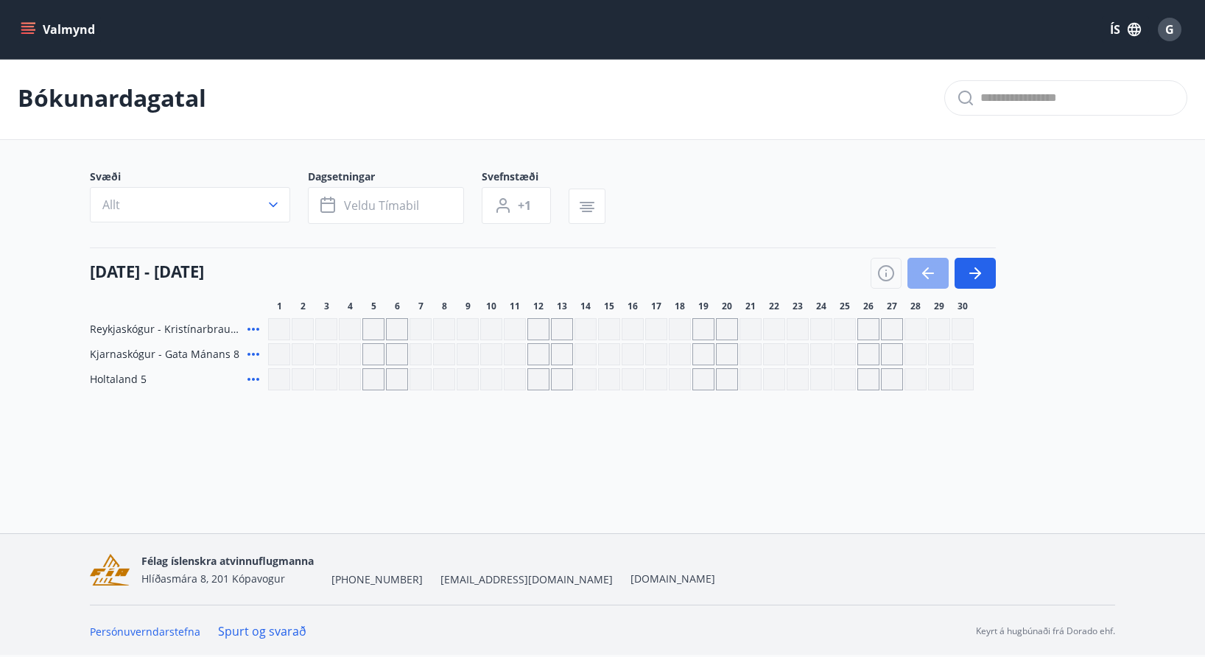
click at [931, 283] on button "button" at bounding box center [927, 273] width 41 height 31
click at [1039, 449] on div "Valmynd ÍS G Bókunardagatal Svæði Allt Dagsetningar Veldu tímabil Svefnstæði +1…" at bounding box center [602, 265] width 1205 height 535
